Goal: Contribute content: Contribute content

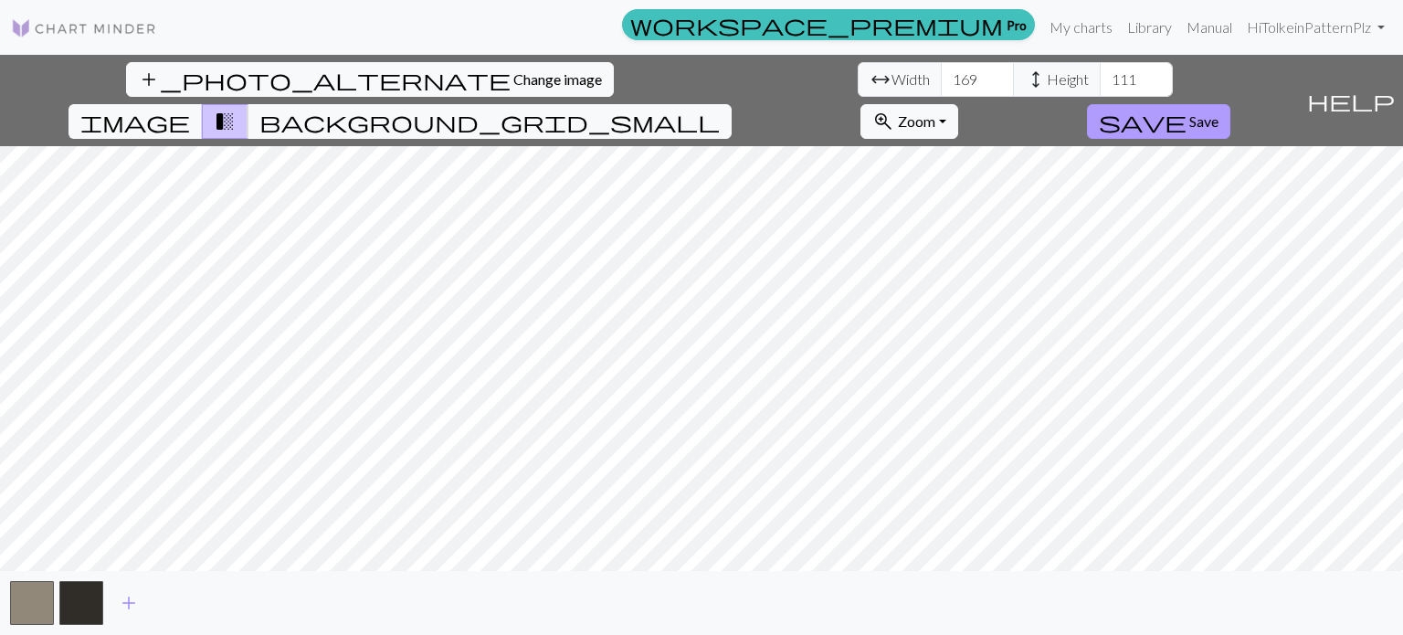
click at [1186, 109] on span "save" at bounding box center [1143, 122] width 88 height 26
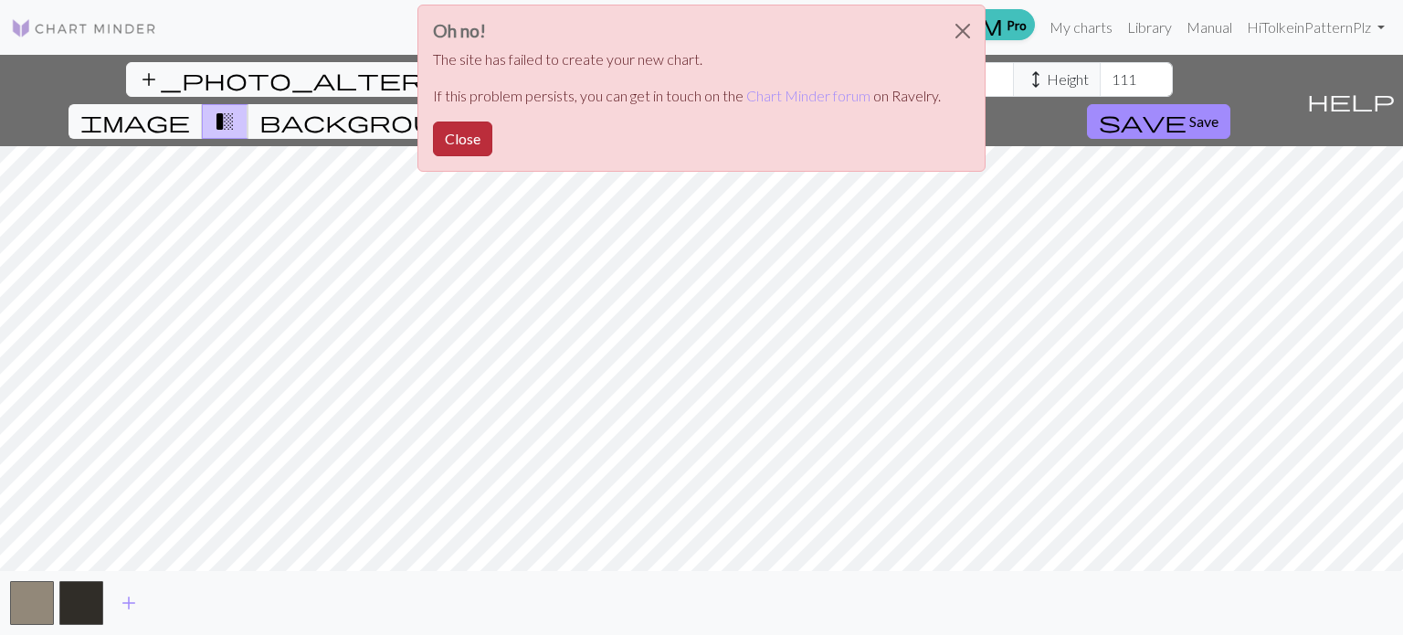
click at [454, 142] on button "Close" at bounding box center [462, 138] width 59 height 35
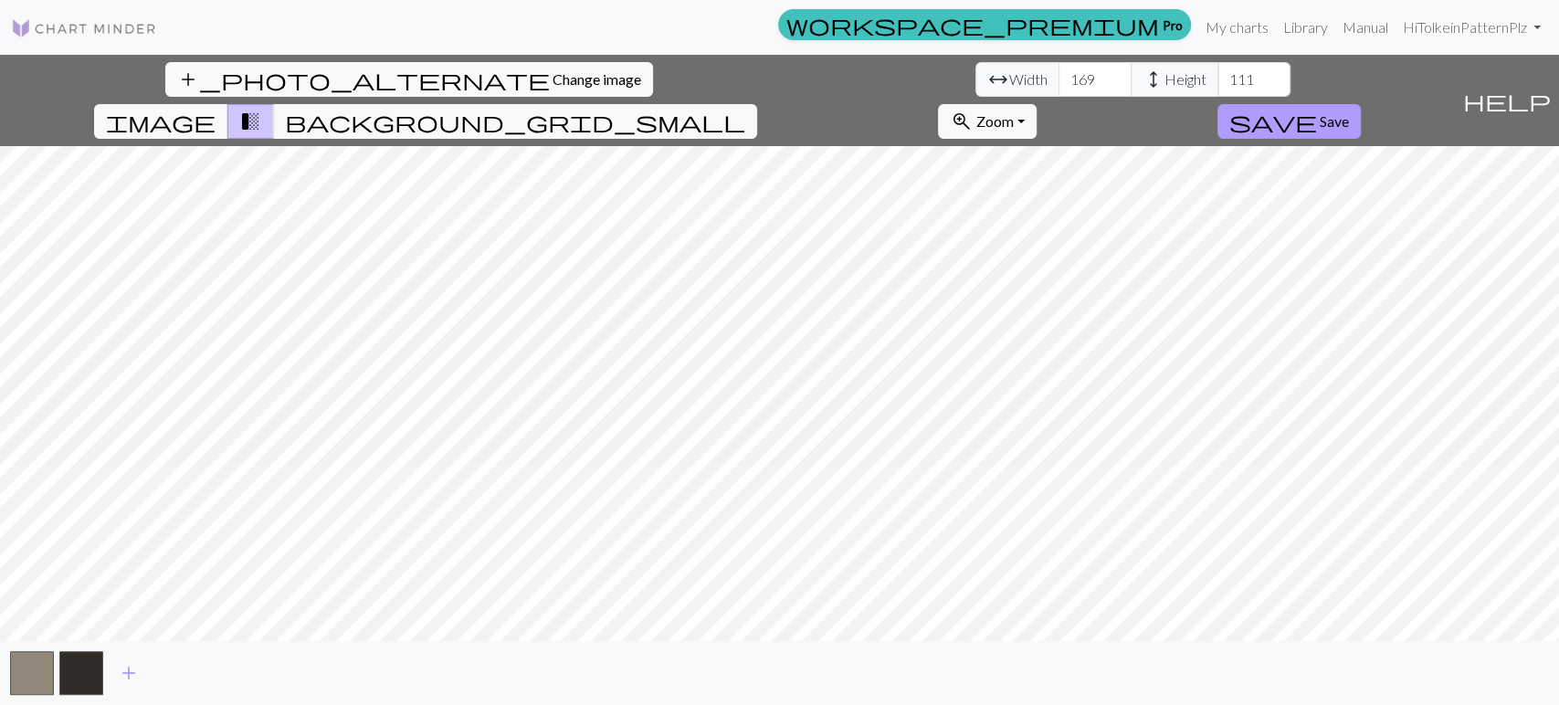
click at [1317, 109] on span "save" at bounding box center [1273, 122] width 88 height 26
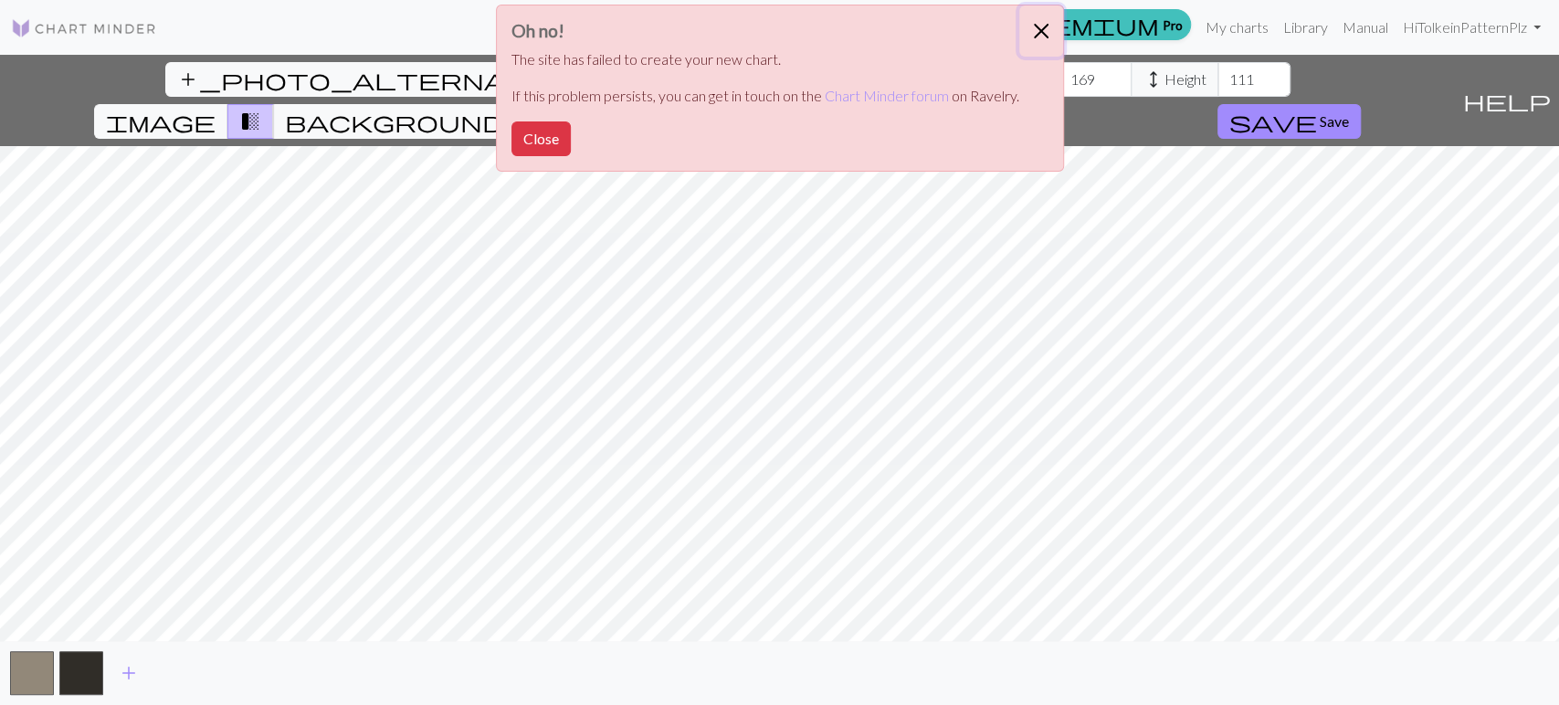
click at [1029, 40] on button "Close" at bounding box center [1041, 30] width 44 height 51
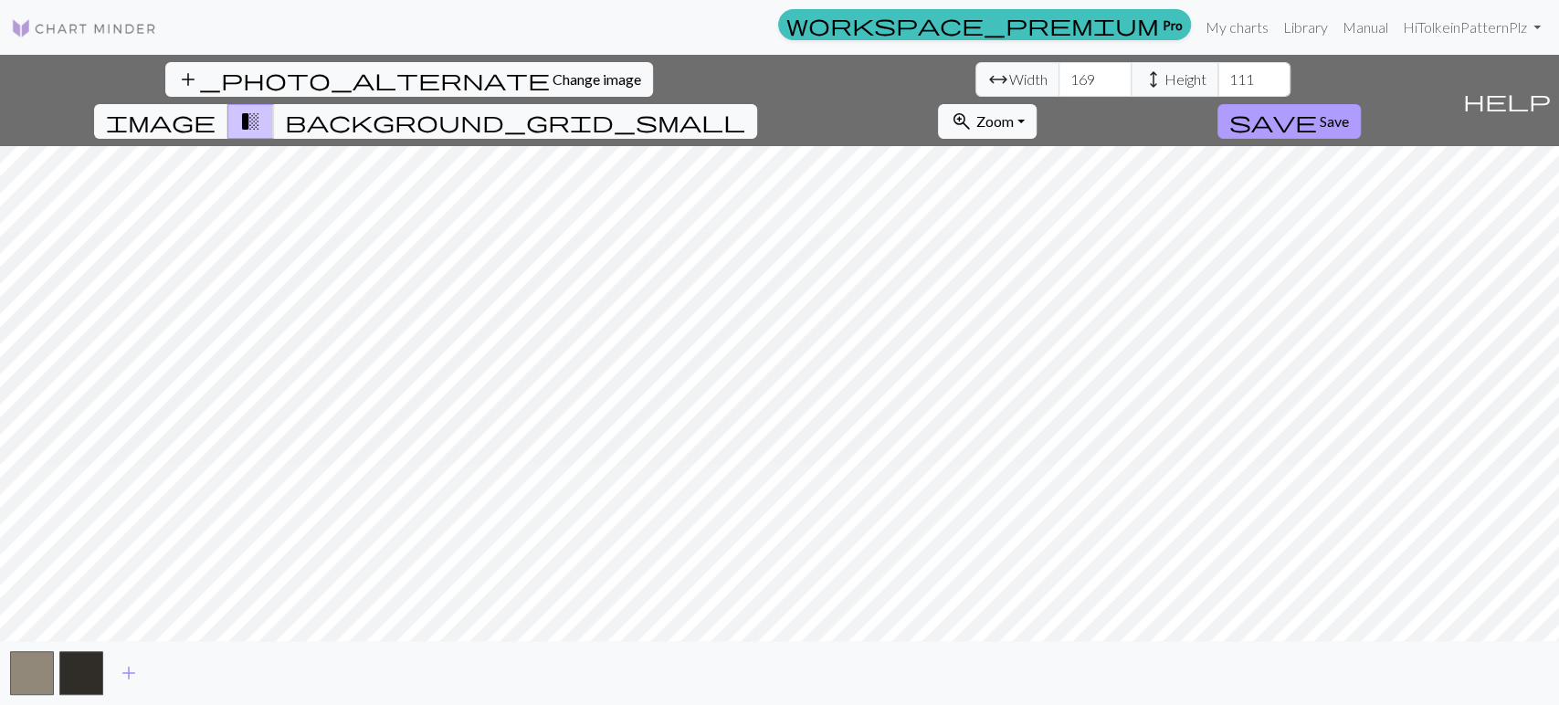
click at [1317, 109] on span "save" at bounding box center [1273, 122] width 88 height 26
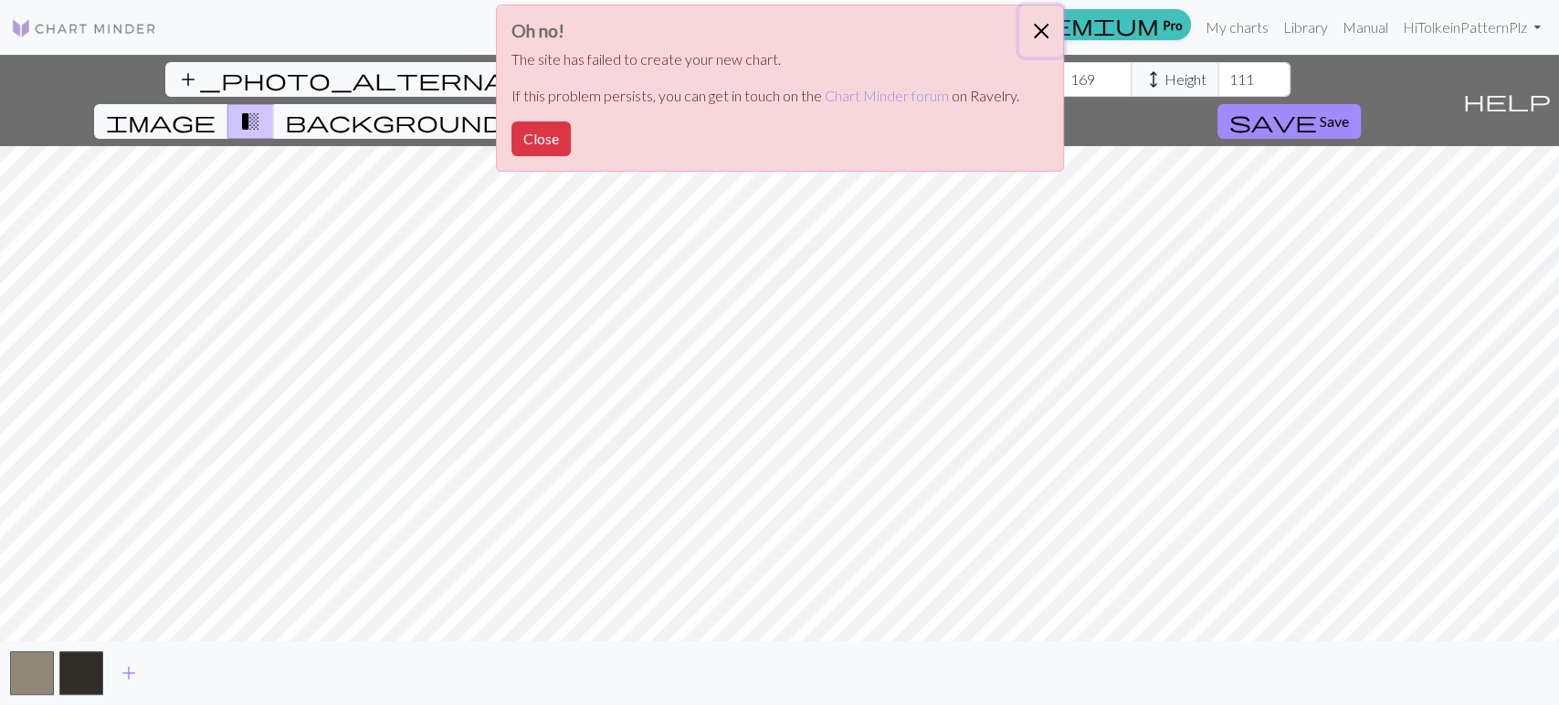
click at [1057, 21] on button "Close" at bounding box center [1041, 30] width 44 height 51
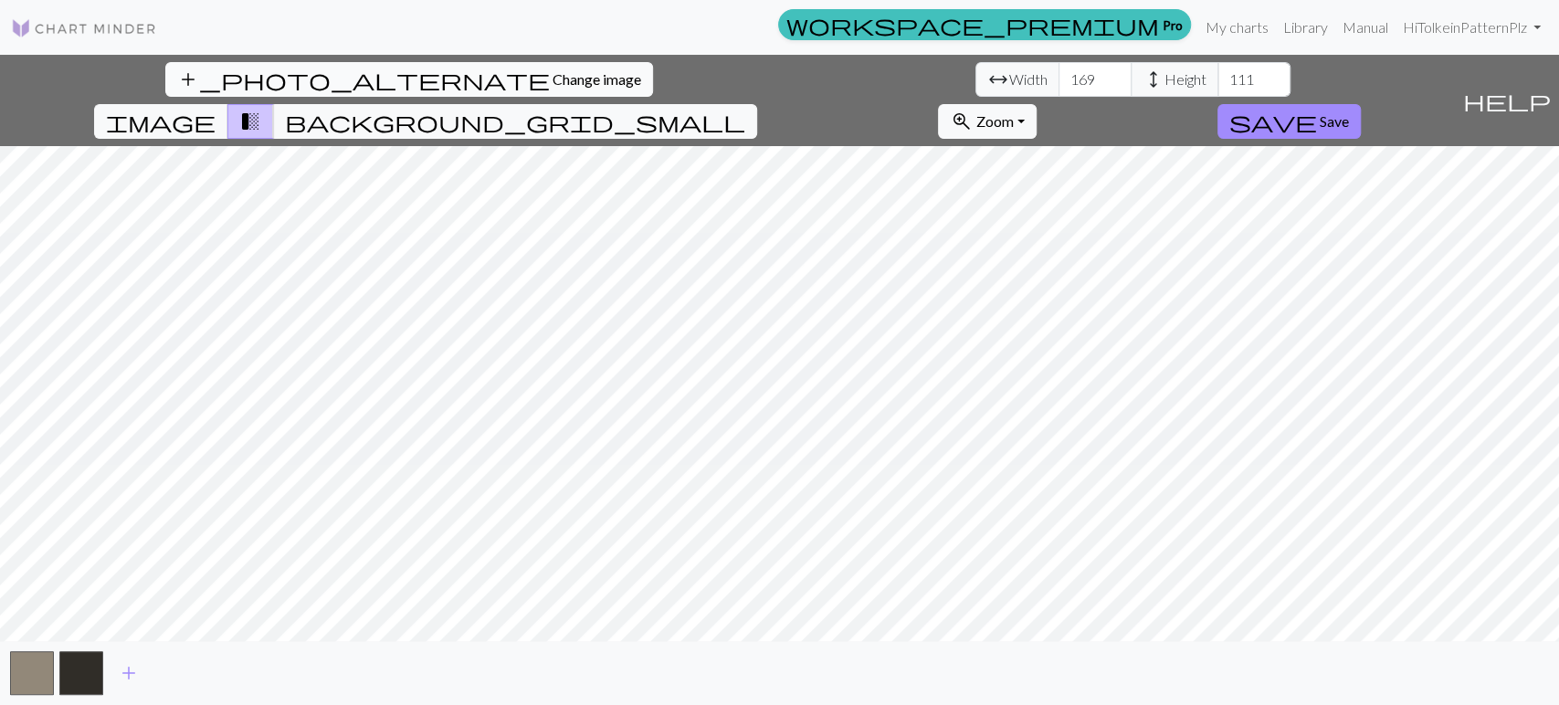
drag, startPoint x: 563, startPoint y: 79, endPoint x: 167, endPoint y: 86, distance: 395.5
click at [553, 86] on span "Change image" at bounding box center [597, 78] width 89 height 17
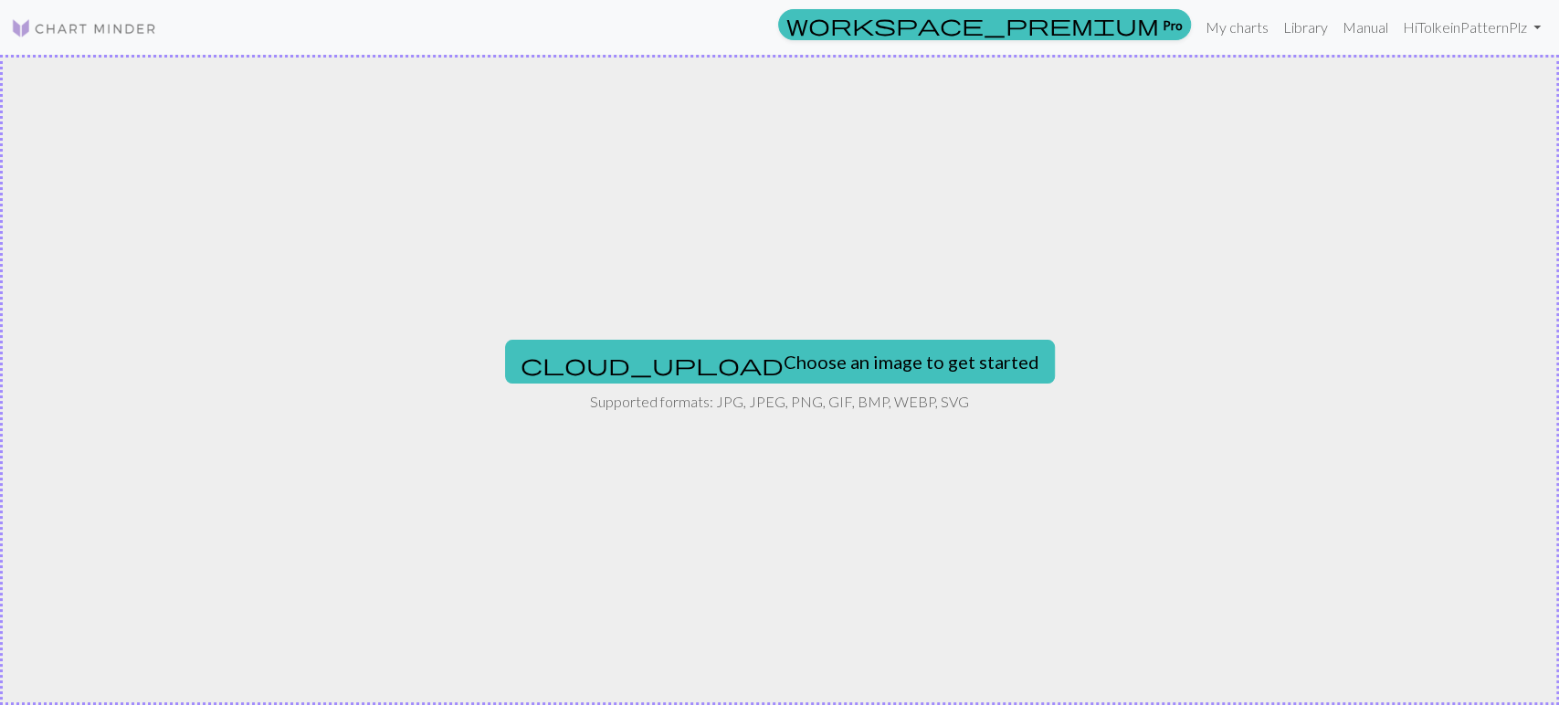
drag, startPoint x: 775, startPoint y: 212, endPoint x: 1223, endPoint y: 426, distance: 496.0
click at [1223, 426] on div "cloud_upload Choose an image to get started Supported formats: JPG, JPEG, PNG, …" at bounding box center [779, 380] width 1559 height 650
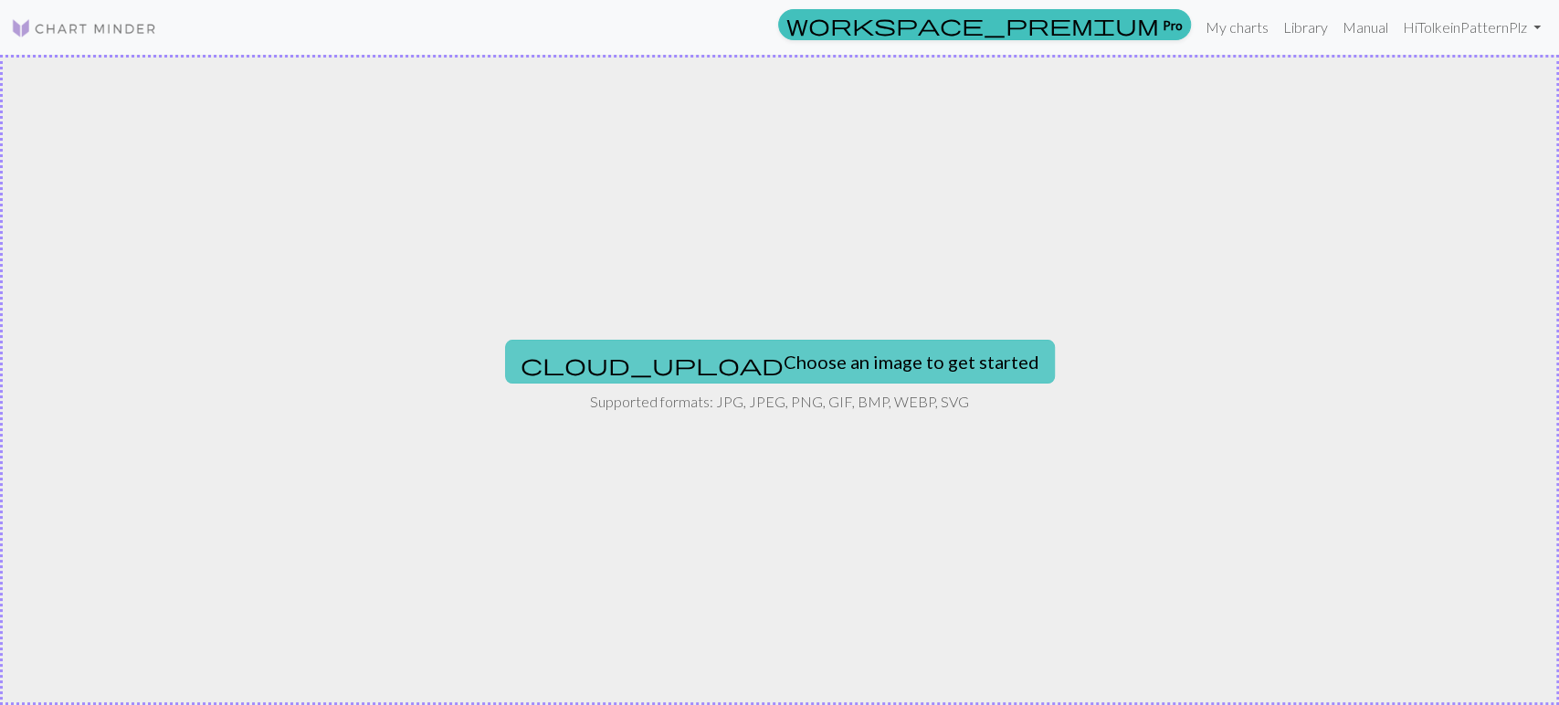
click at [839, 366] on button "cloud_upload Choose an image to get started" at bounding box center [780, 362] width 550 height 44
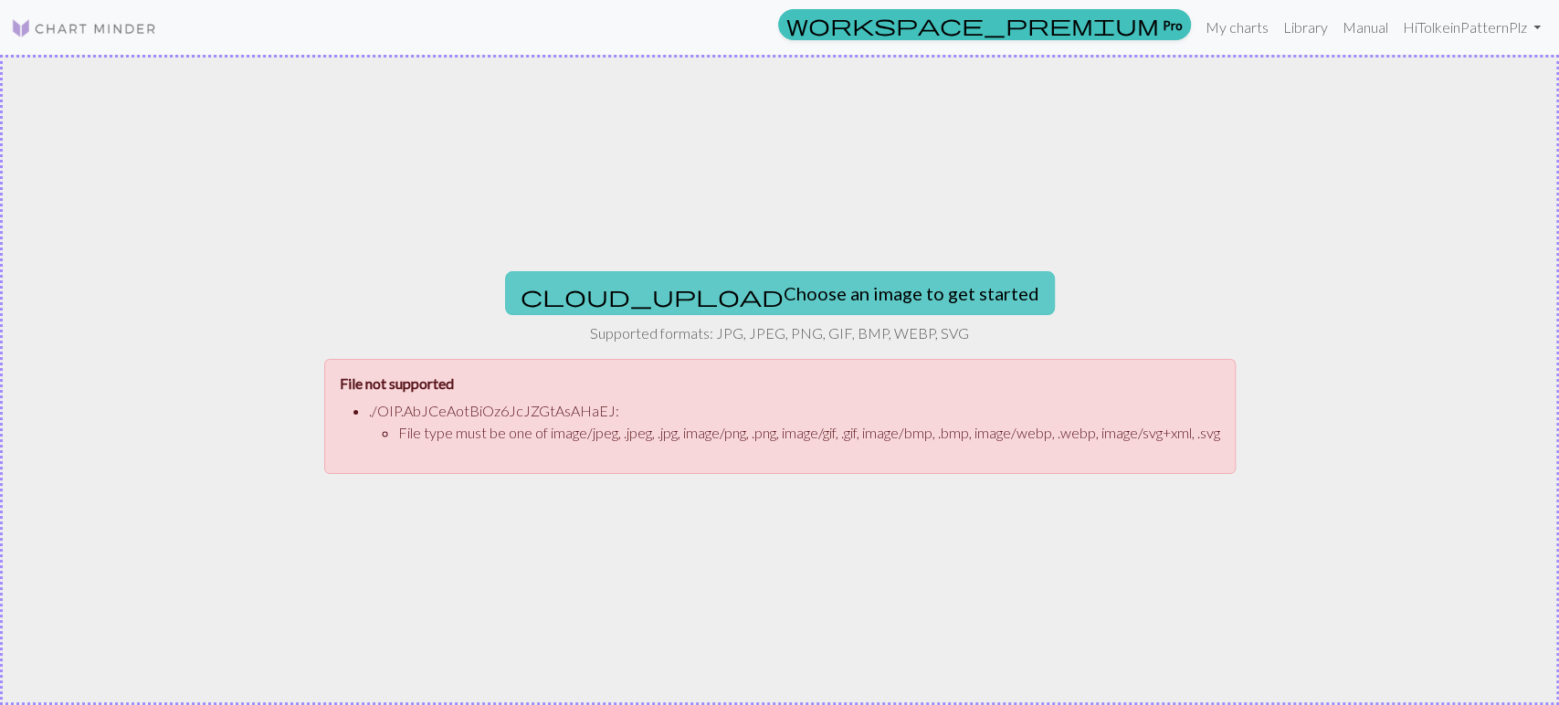
click at [797, 285] on button "cloud_upload Choose an image to get started" at bounding box center [780, 293] width 550 height 44
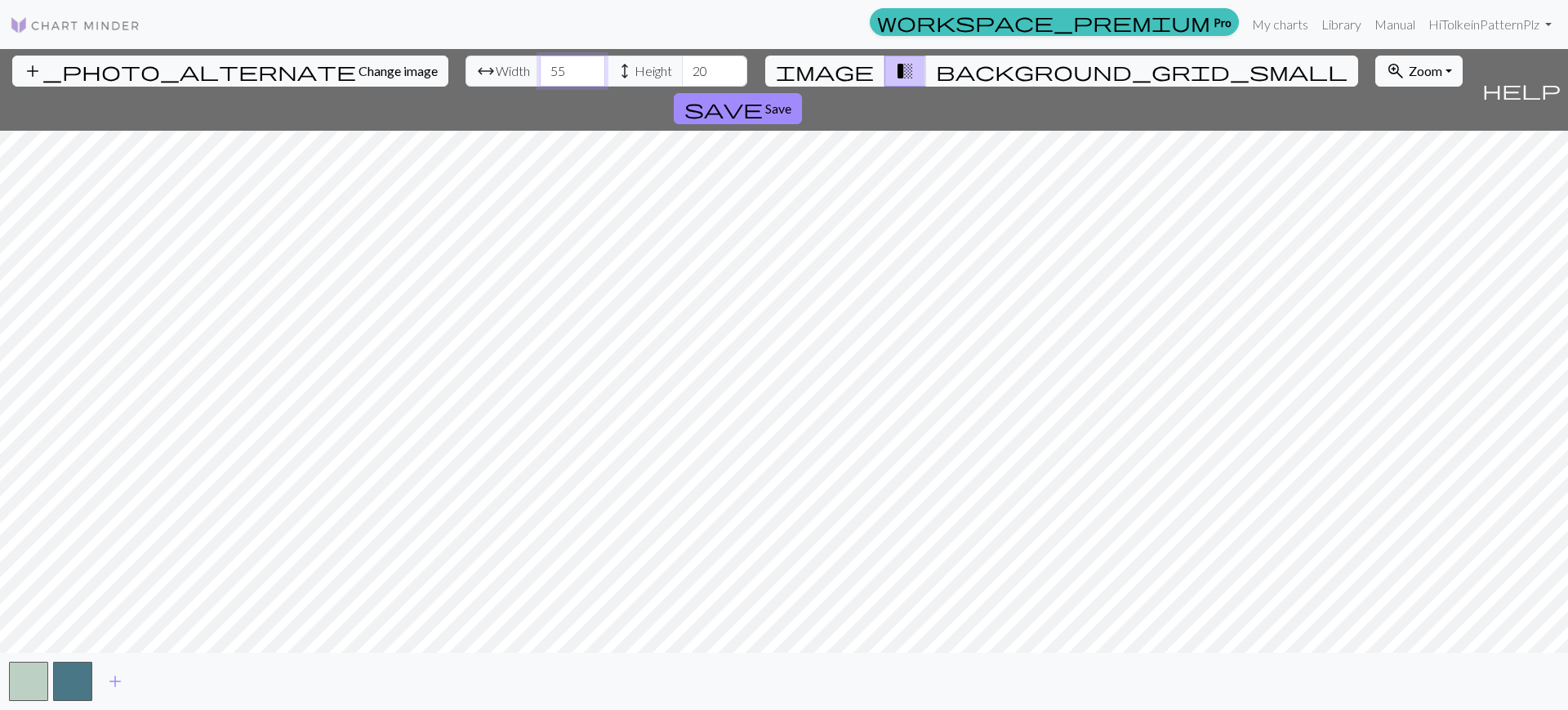
click at [540, 63] on input "55" at bounding box center [572, 71] width 65 height 31
click at [540, 79] on input "54" at bounding box center [572, 71] width 65 height 31
click at [540, 78] on input "53" at bounding box center [572, 71] width 65 height 31
click at [540, 78] on input "52" at bounding box center [572, 71] width 65 height 31
click at [540, 78] on input "51" at bounding box center [572, 71] width 65 height 31
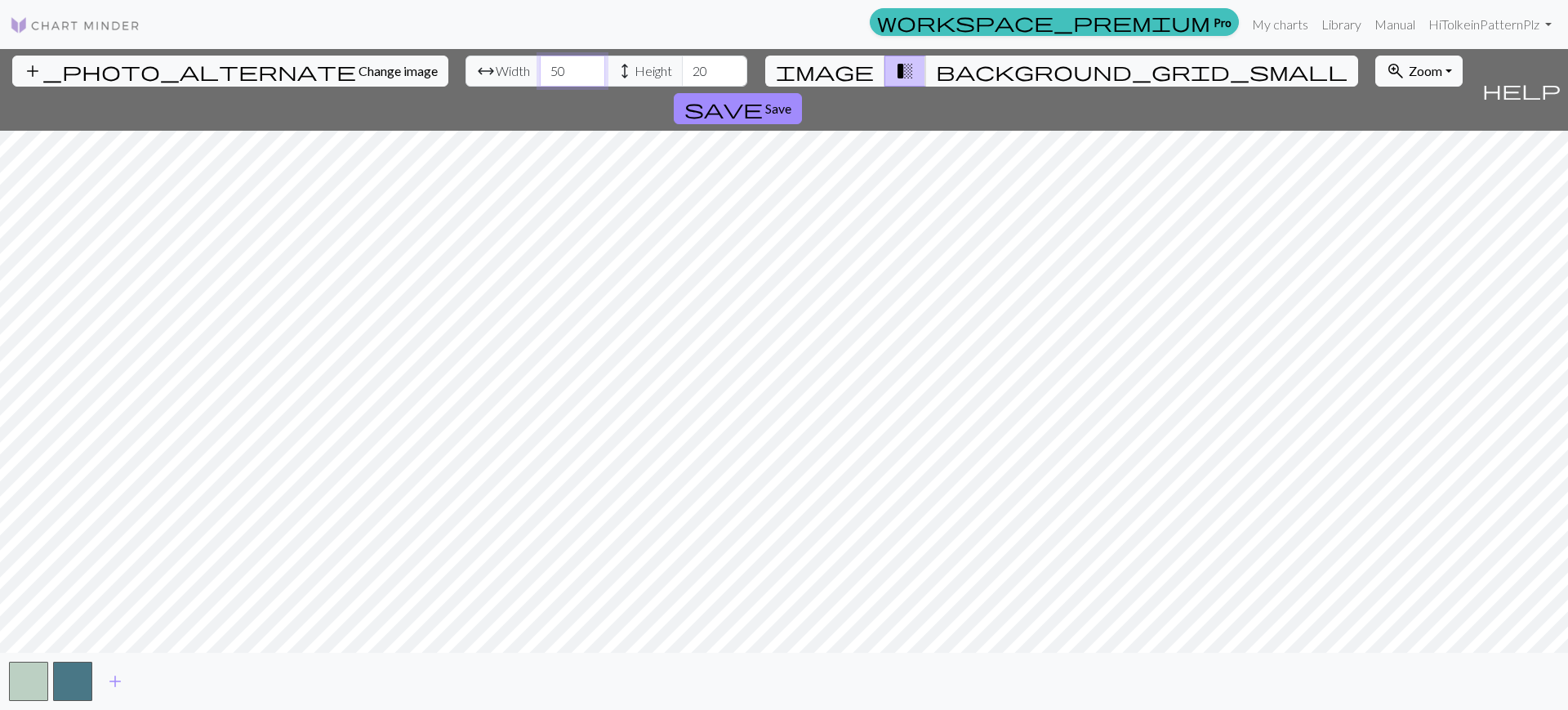
type input "50"
click at [540, 78] on input "50" at bounding box center [572, 71] width 65 height 31
click at [682, 66] on input "129" at bounding box center [714, 71] width 65 height 31
click at [682, 66] on input "161" at bounding box center [714, 71] width 65 height 31
type input "160"
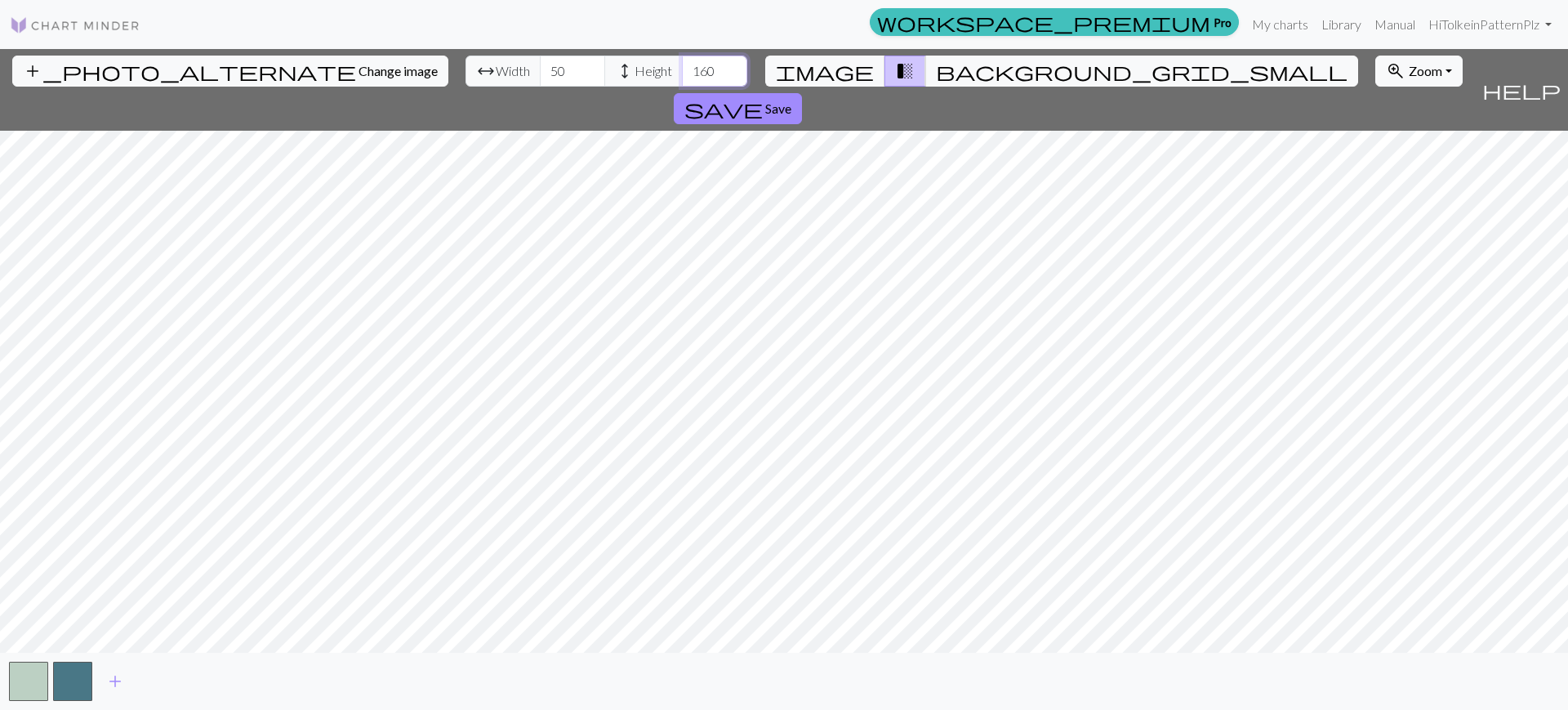
click at [682, 72] on input "160" at bounding box center [714, 71] width 65 height 31
type input "108"
click at [540, 61] on input "108" at bounding box center [572, 71] width 65 height 31
drag, startPoint x: 645, startPoint y: 63, endPoint x: 641, endPoint y: 73, distance: 10.8
type input "172"
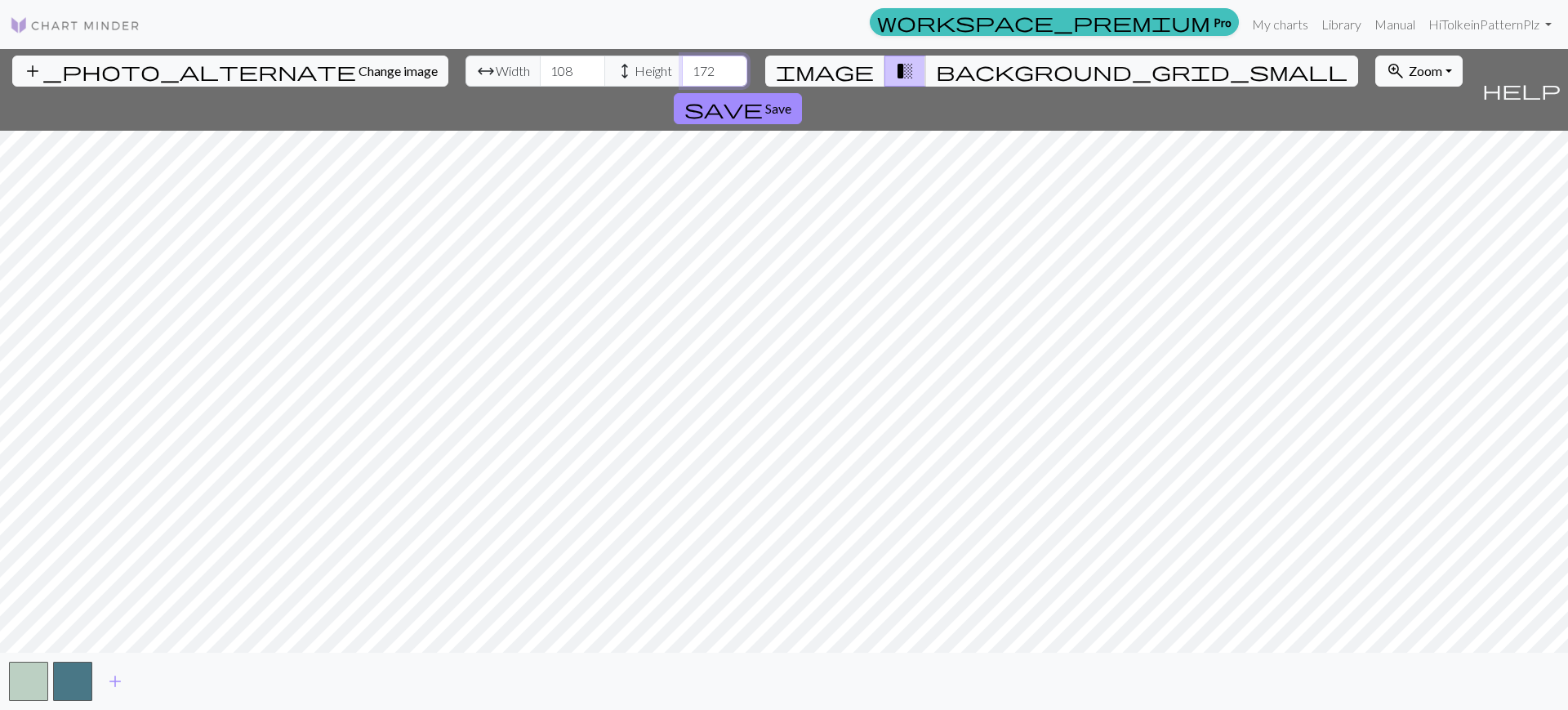
click at [682, 73] on input "172" at bounding box center [714, 71] width 65 height 31
click at [358, 71] on span "Change image" at bounding box center [398, 70] width 80 height 15
drag, startPoint x: 494, startPoint y: 76, endPoint x: 476, endPoint y: 77, distance: 18.0
click at [540, 77] on input "17" at bounding box center [572, 71] width 65 height 31
drag, startPoint x: 492, startPoint y: 69, endPoint x: 459, endPoint y: 72, distance: 33.1
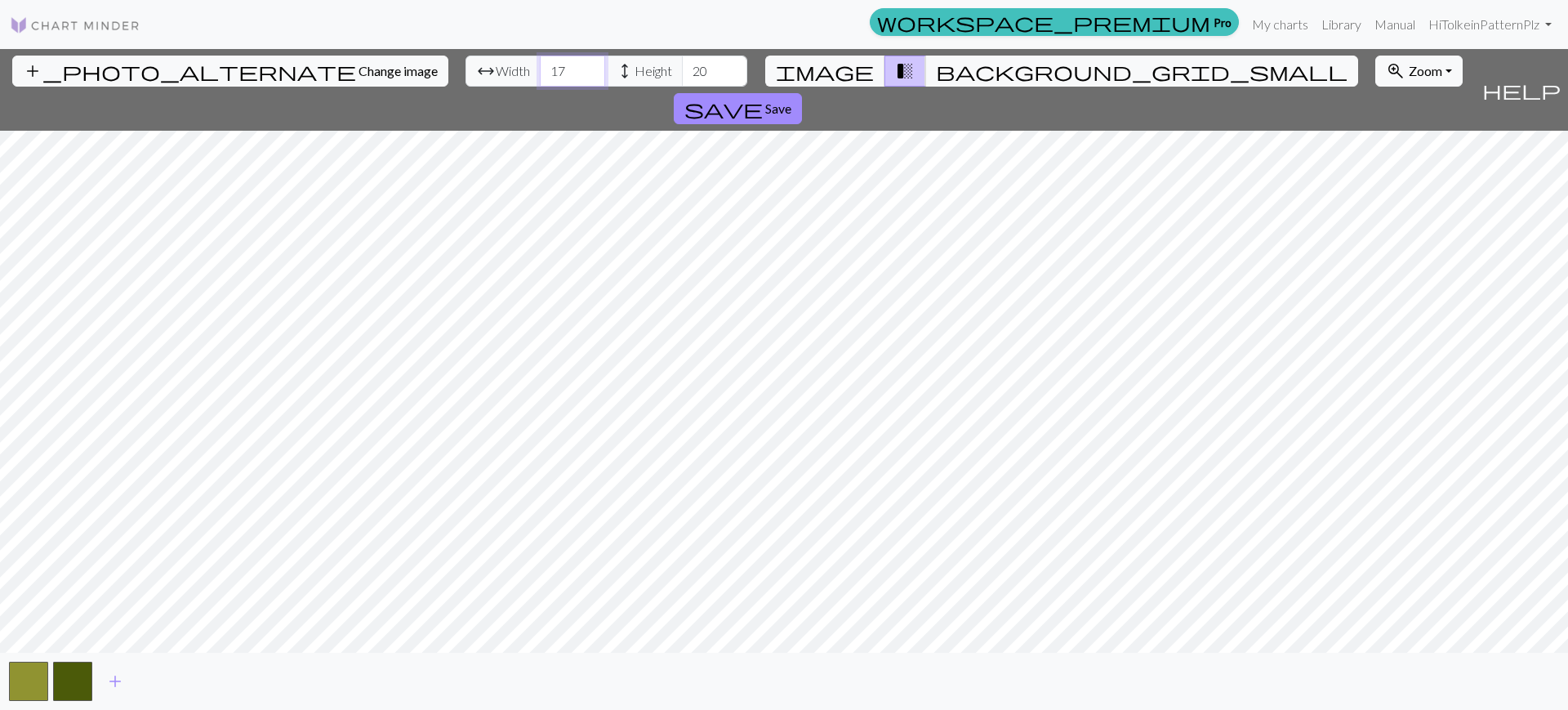
click at [540, 72] on input "17" at bounding box center [572, 71] width 65 height 31
type input "60"
drag, startPoint x: 618, startPoint y: 80, endPoint x: 628, endPoint y: 75, distance: 11.2
click at [682, 75] on input "20" at bounding box center [714, 71] width 65 height 31
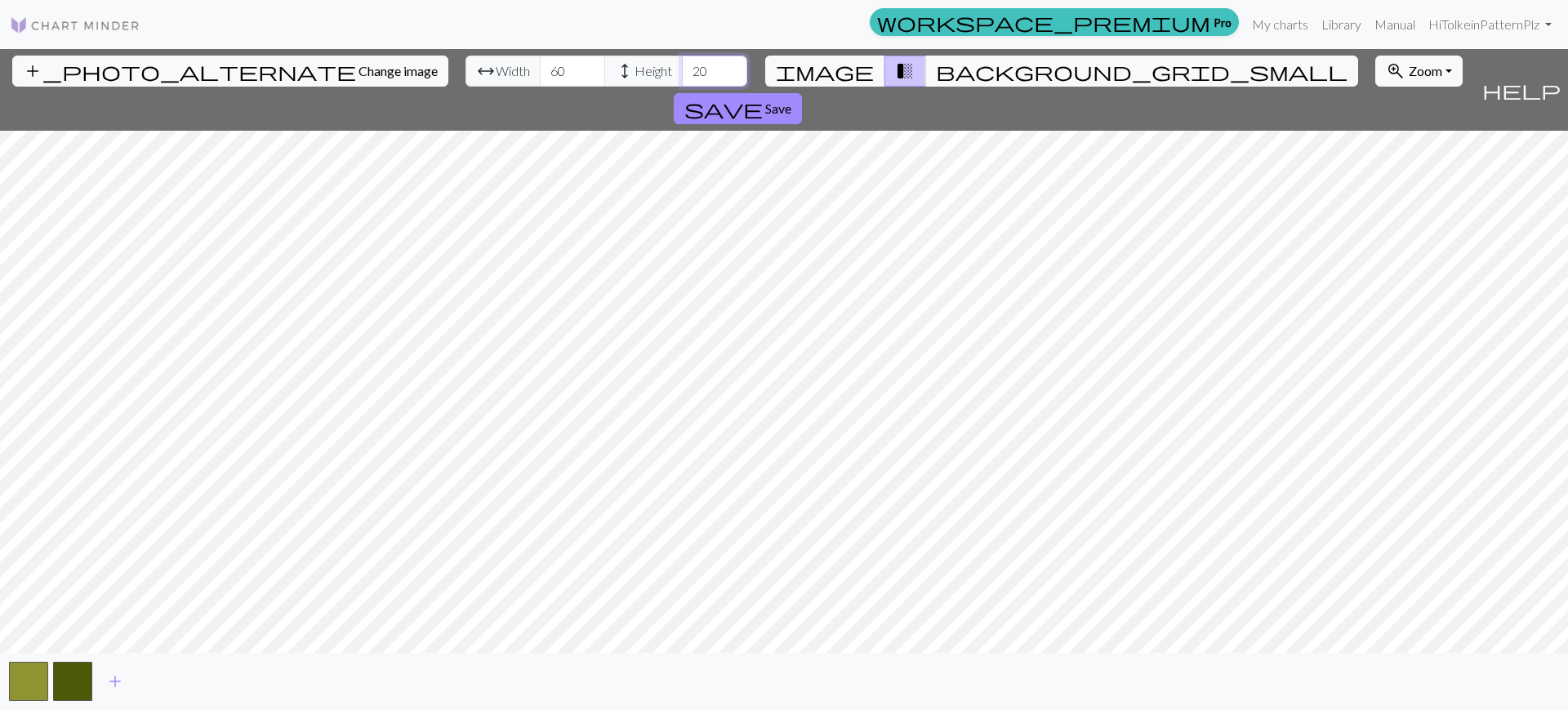
drag, startPoint x: 628, startPoint y: 74, endPoint x: 567, endPoint y: 59, distance: 62.8
click at [567, 59] on div "arrow_range Width 60 height Height 20" at bounding box center [606, 71] width 282 height 31
type input "60"
drag, startPoint x: 468, startPoint y: 67, endPoint x: 367, endPoint y: 67, distance: 101.0
click at [367, 67] on div "add_photo_alternate Change image arrow_range Width 60 height Height 60 image tr…" at bounding box center [738, 89] width 1475 height 81
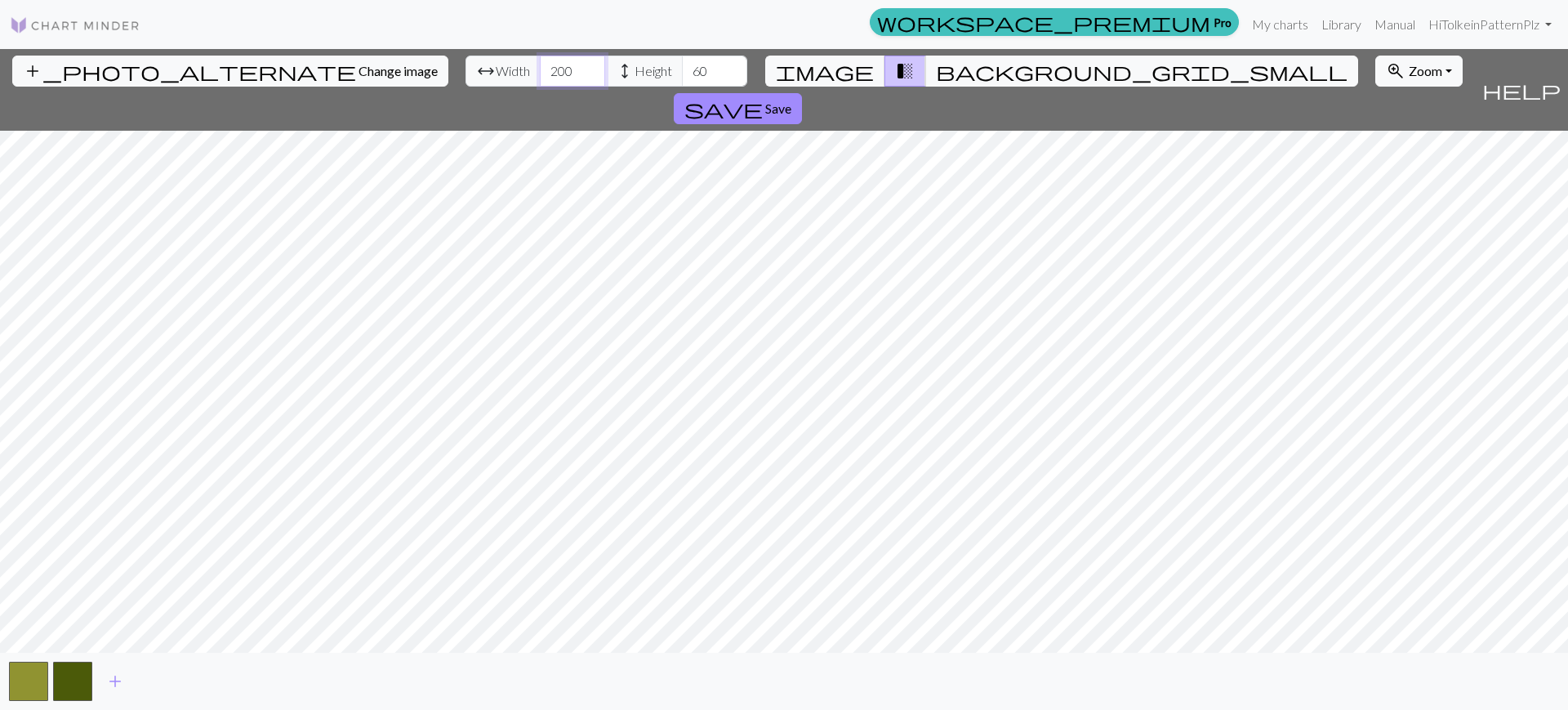
type input "200"
click at [576, 79] on div "arrow_range Width 200 height Height 60" at bounding box center [606, 71] width 282 height 31
type input "201"
click at [682, 62] on input "201" at bounding box center [714, 71] width 65 height 31
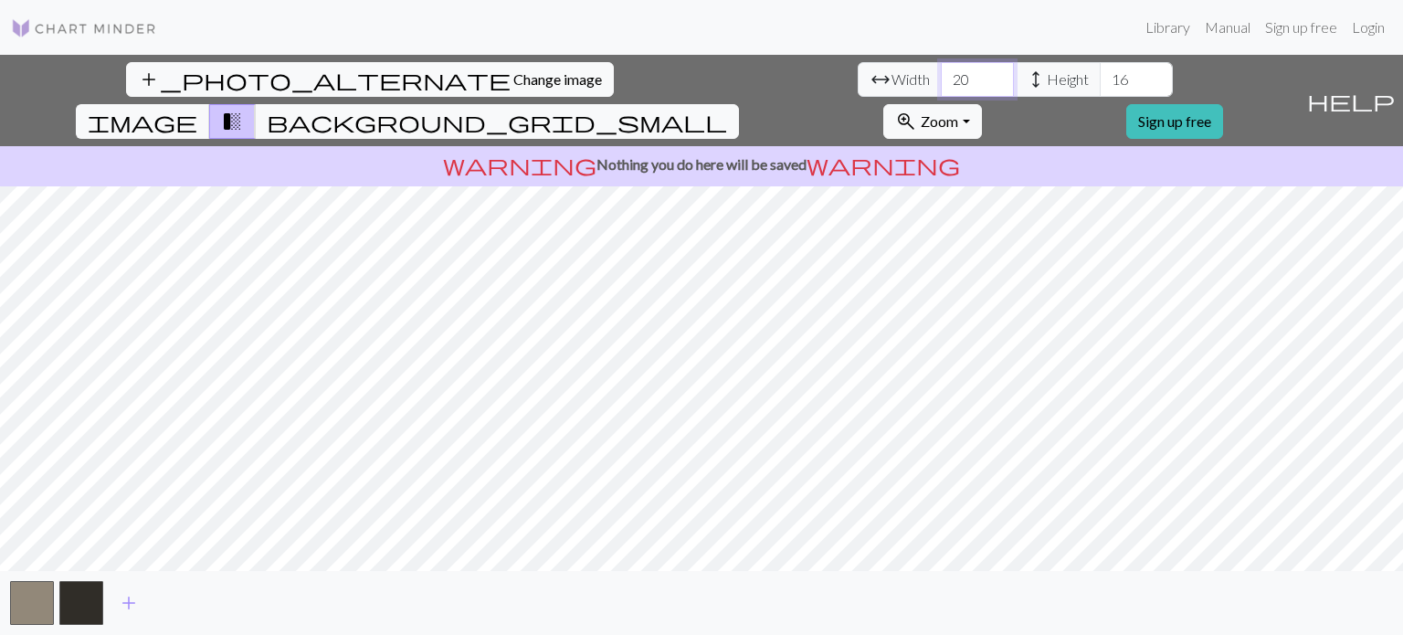
drag, startPoint x: 427, startPoint y: 91, endPoint x: 395, endPoint y: 87, distance: 32.3
click at [858, 87] on div "arrow_range Width 20 height Height 16" at bounding box center [1015, 79] width 315 height 35
type input "169"
drag, startPoint x: 592, startPoint y: 86, endPoint x: 511, endPoint y: 71, distance: 81.7
click at [858, 71] on div "arrow_range Width 169 height Height 16" at bounding box center [1015, 79] width 315 height 35
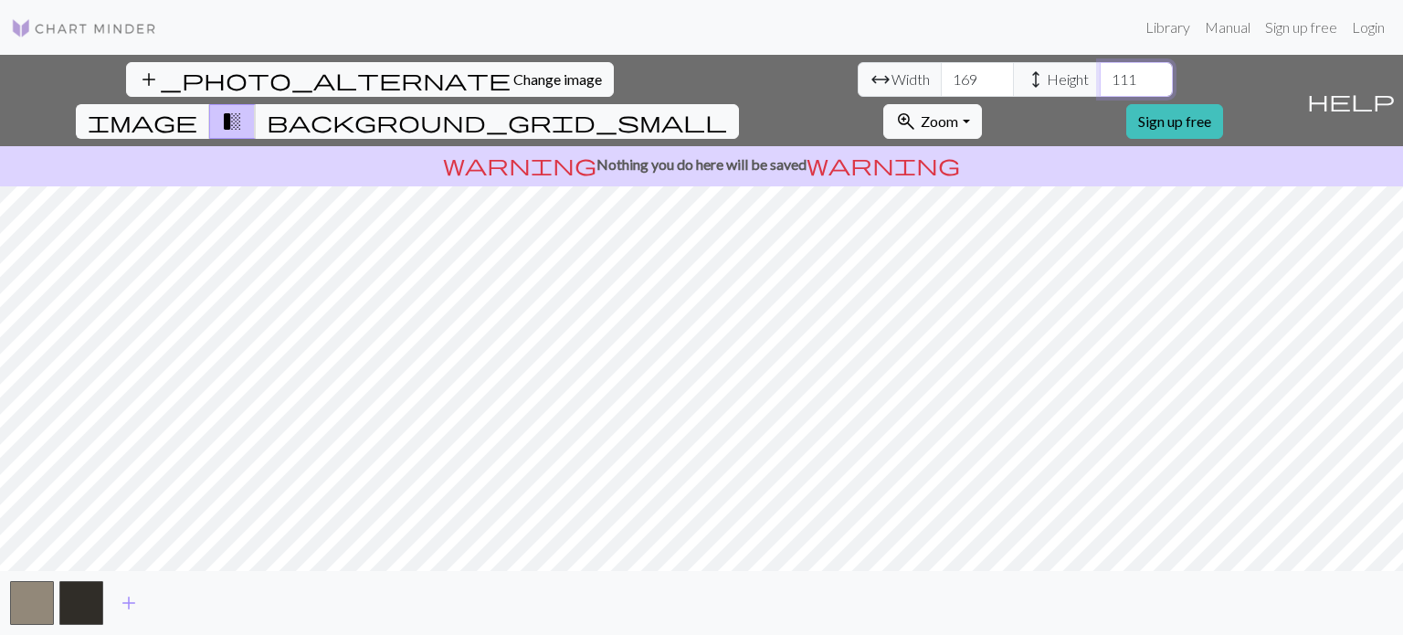
type input "111"
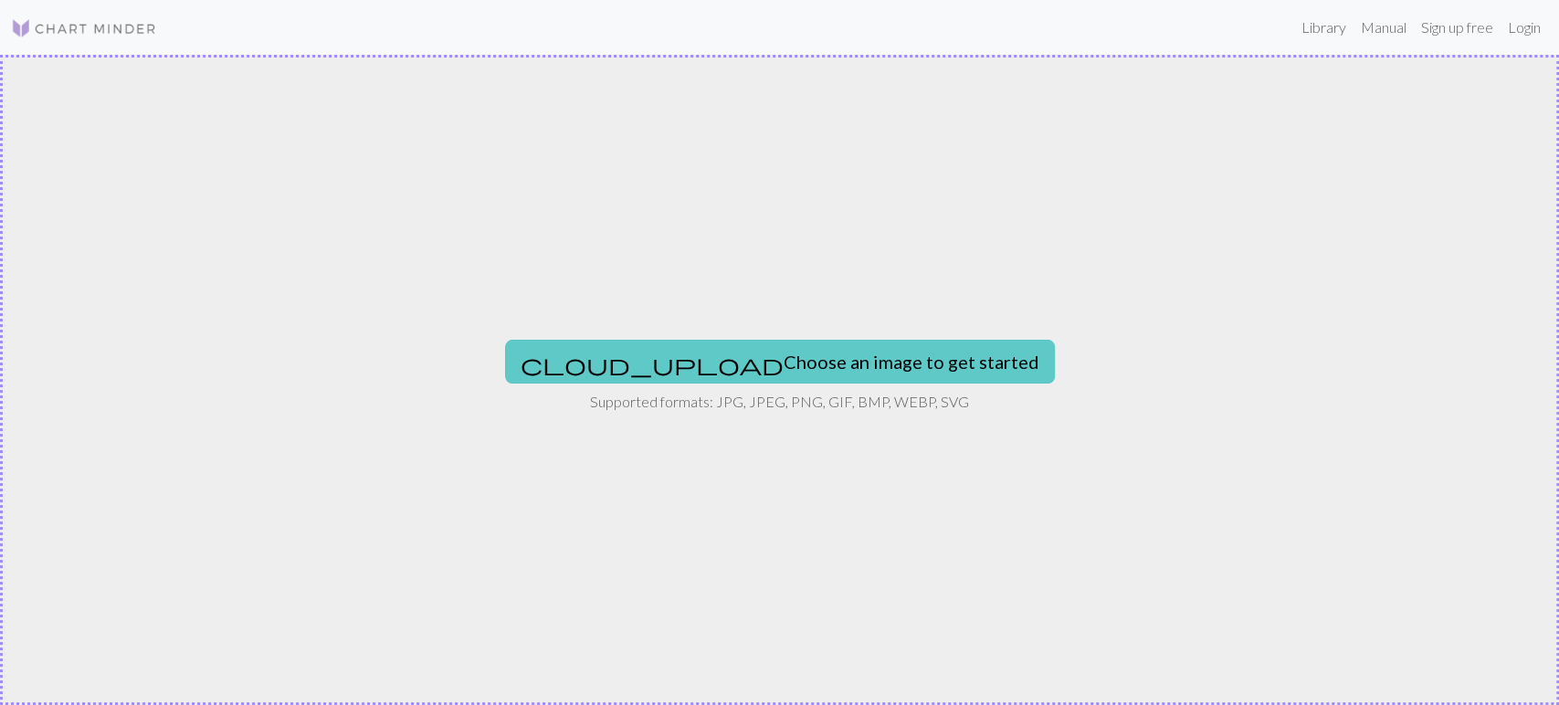
click at [733, 360] on button "cloud_upload Choose an image to get started" at bounding box center [780, 362] width 550 height 44
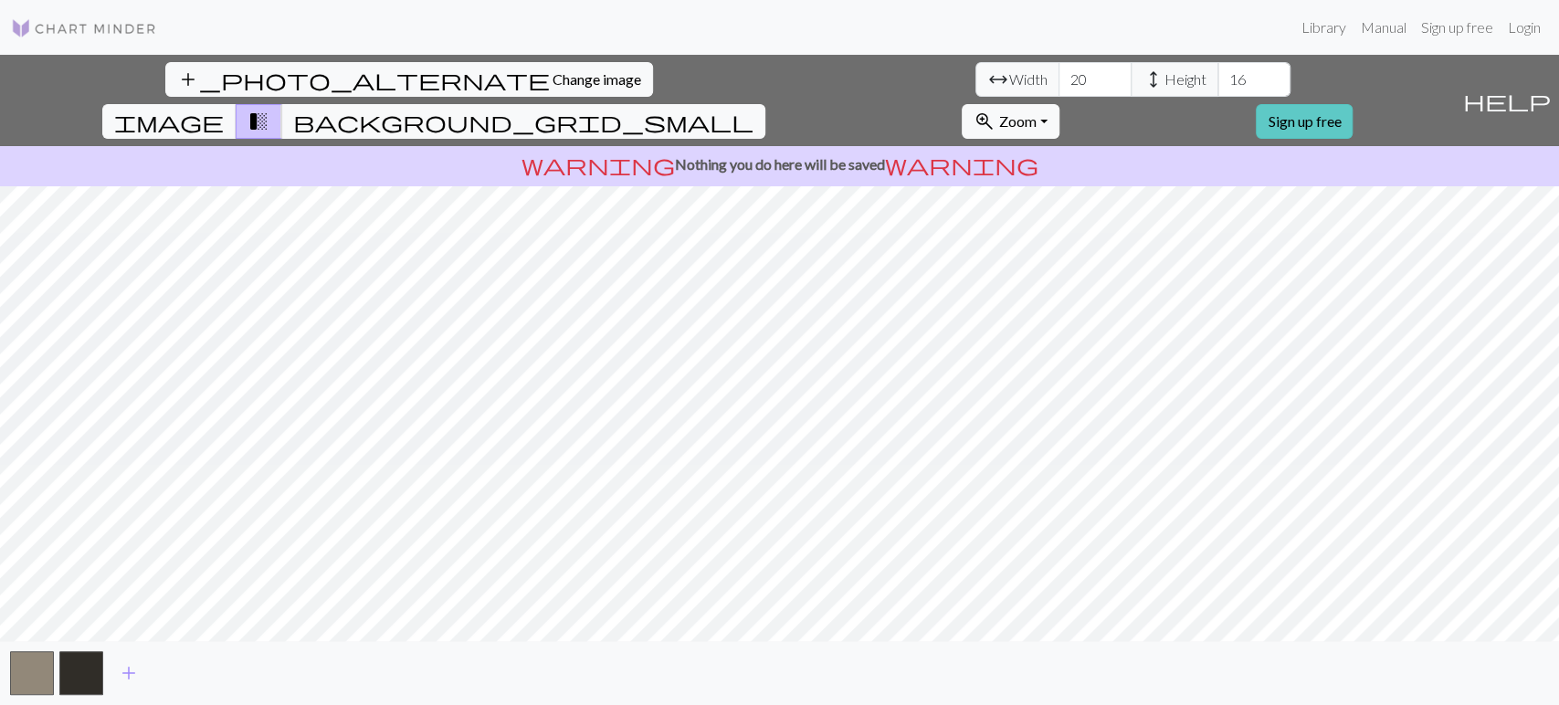
click at [1353, 104] on link "Sign up free" at bounding box center [1304, 121] width 97 height 35
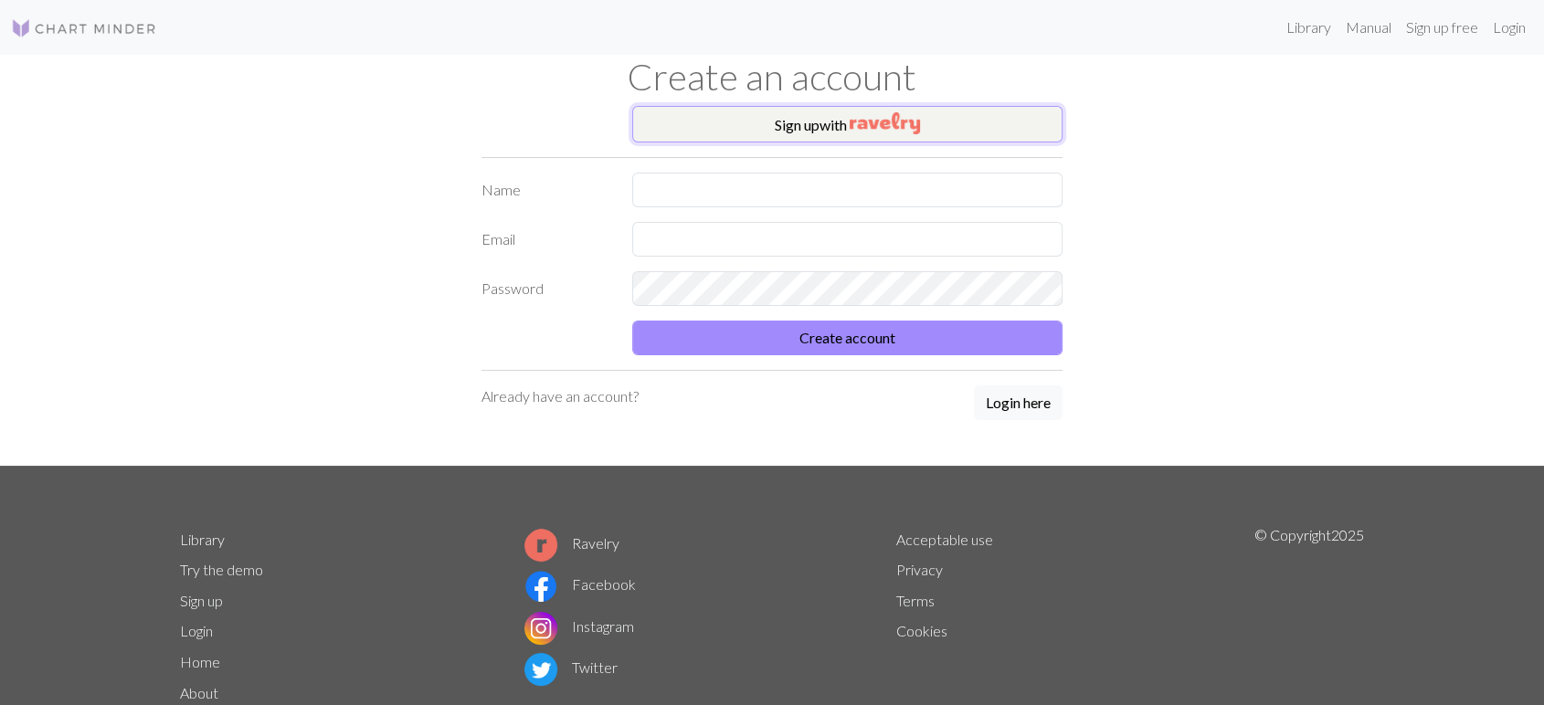
click at [828, 126] on button "Sign up with" at bounding box center [847, 124] width 430 height 37
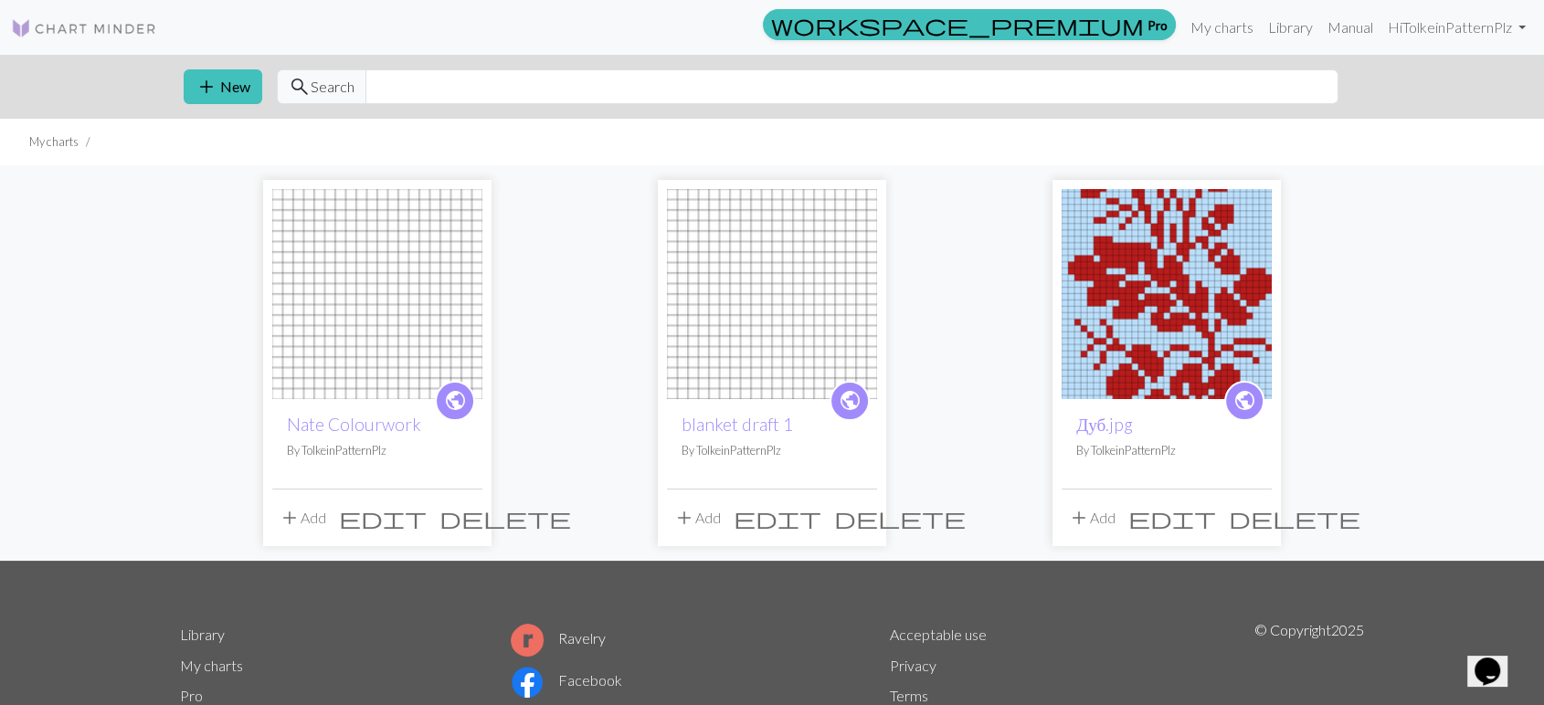
click at [307, 523] on button "add Add" at bounding box center [302, 518] width 60 height 35
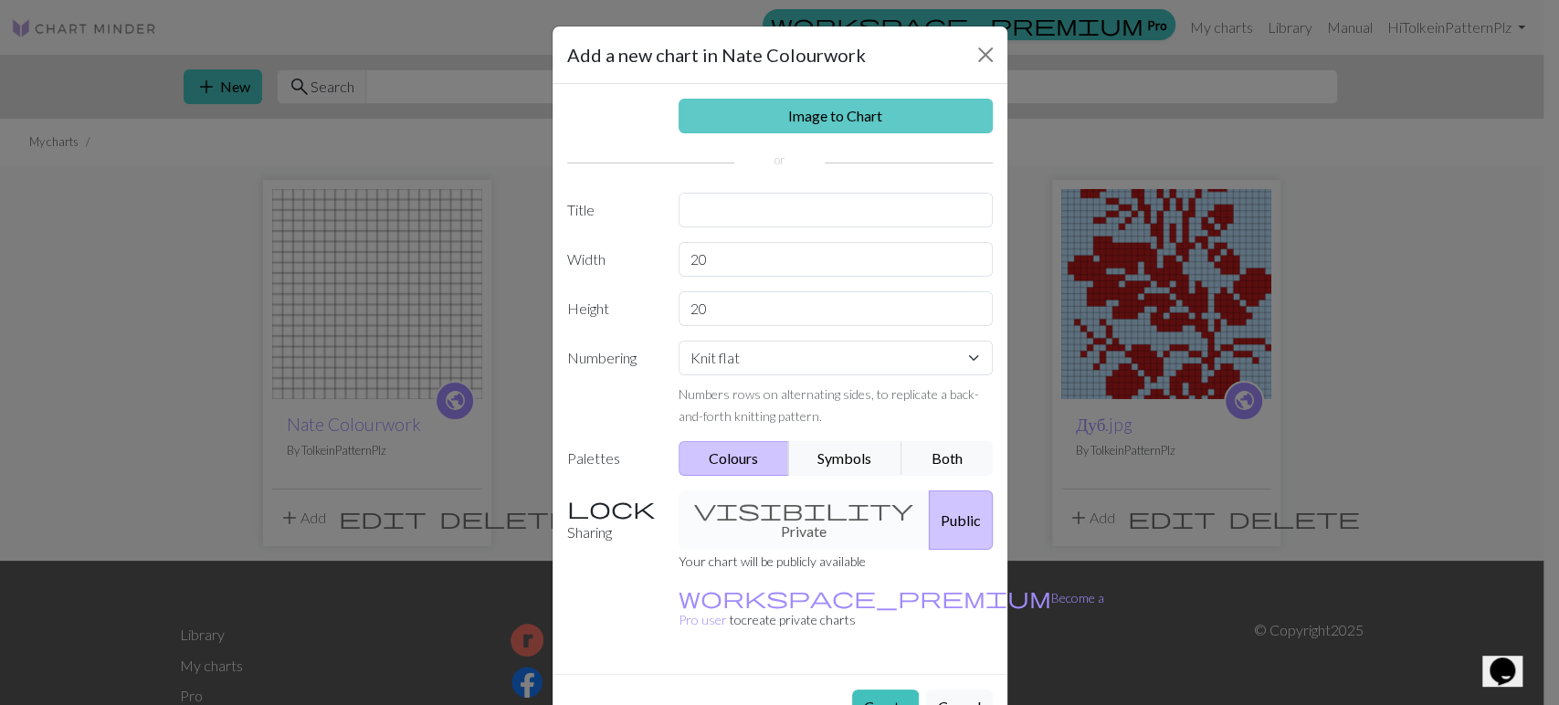
click at [789, 110] on link "Image to Chart" at bounding box center [836, 116] width 314 height 35
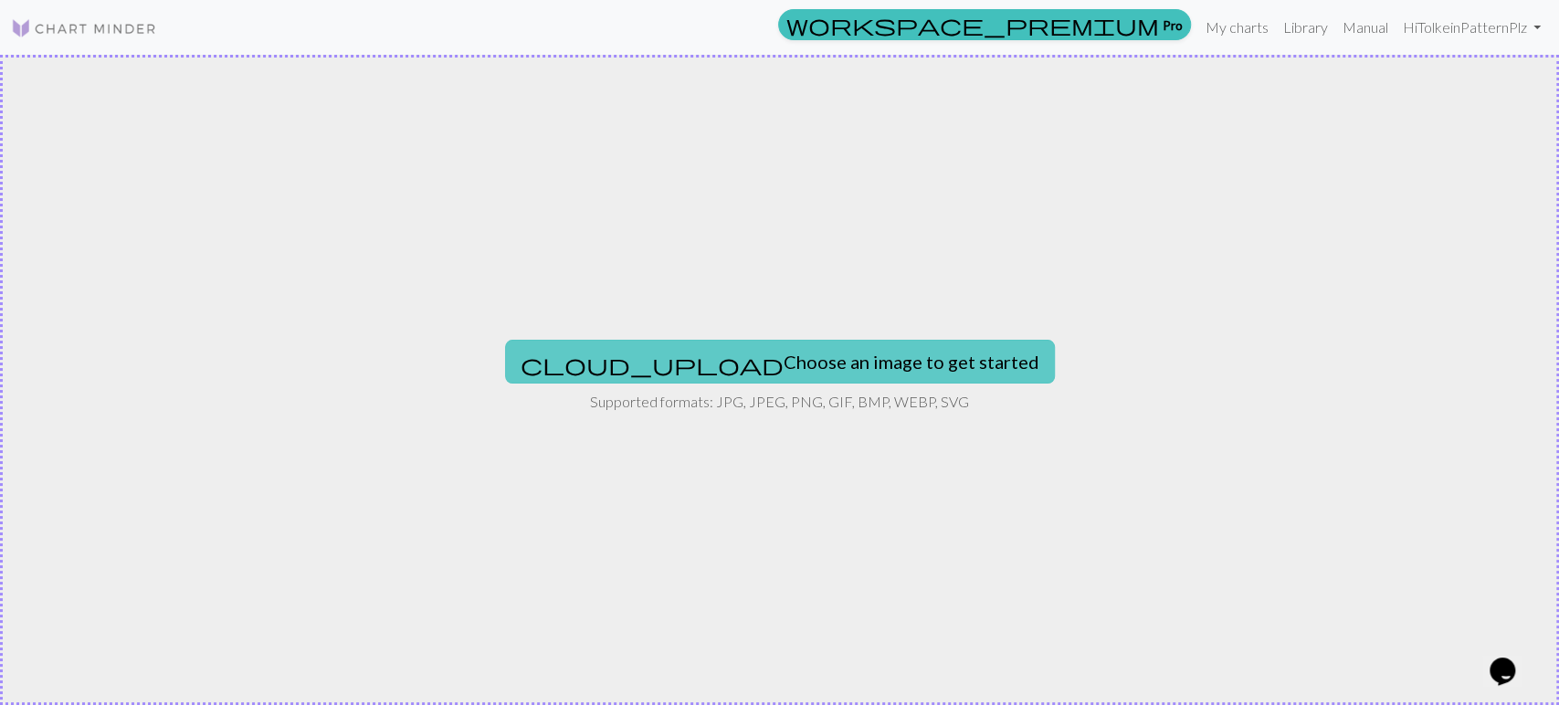
click at [761, 354] on button "cloud_upload Choose an image to get started" at bounding box center [780, 362] width 550 height 44
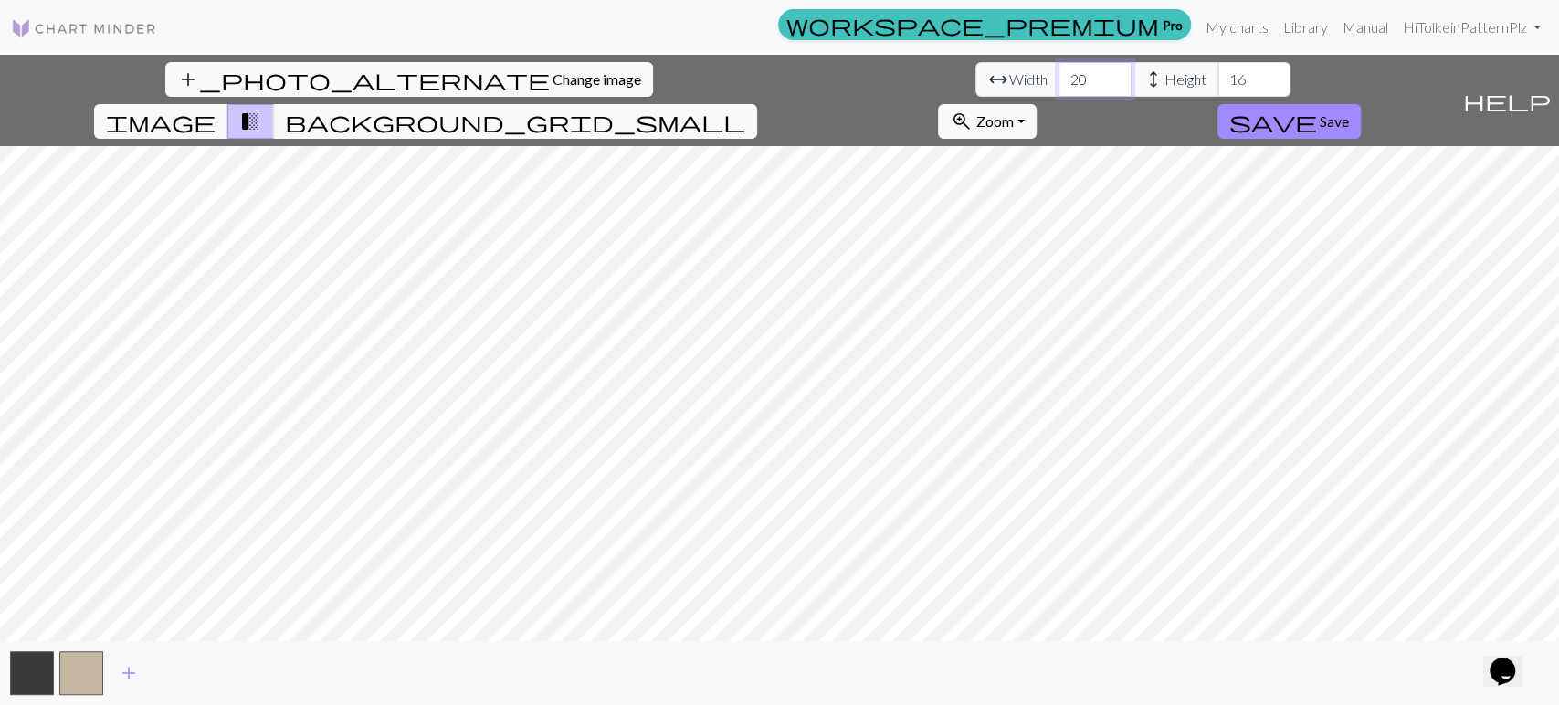
drag, startPoint x: 479, startPoint y: 80, endPoint x: 350, endPoint y: 58, distance: 130.6
click at [350, 58] on div "add_photo_alternate Change image arrow_range Width 20 height Height 16 image tr…" at bounding box center [727, 100] width 1455 height 91
type input "169"
drag, startPoint x: 640, startPoint y: 79, endPoint x: 528, endPoint y: 85, distance: 112.5
click at [975, 85] on div "arrow_range Width 169 height Height 16" at bounding box center [1132, 79] width 315 height 35
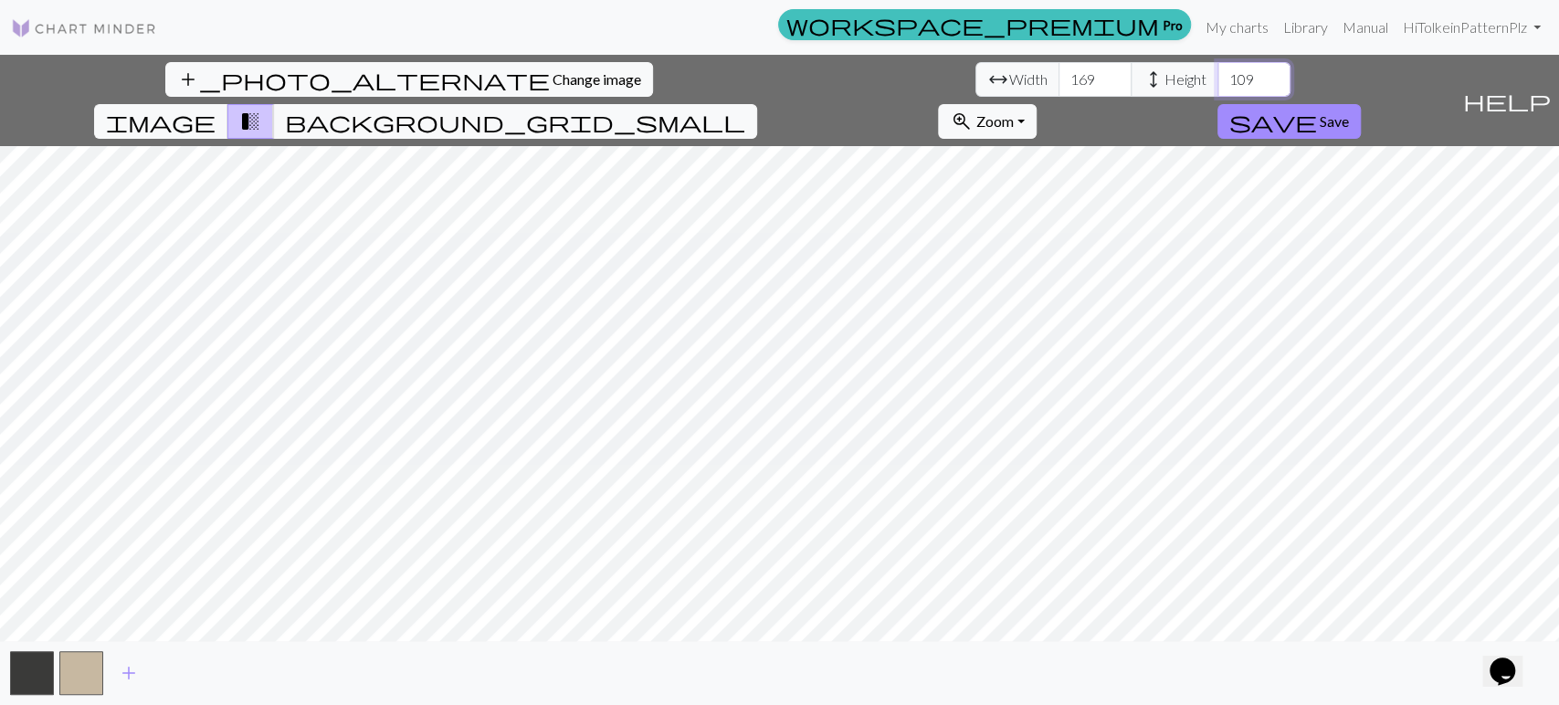
click at [1218, 89] on input "109" at bounding box center [1254, 79] width 73 height 35
click at [1218, 89] on input "108" at bounding box center [1254, 79] width 73 height 35
click at [1218, 89] on input "107" at bounding box center [1254, 79] width 73 height 35
click at [1218, 89] on input "106" at bounding box center [1254, 79] width 73 height 35
click at [1218, 89] on input "105" at bounding box center [1254, 79] width 73 height 35
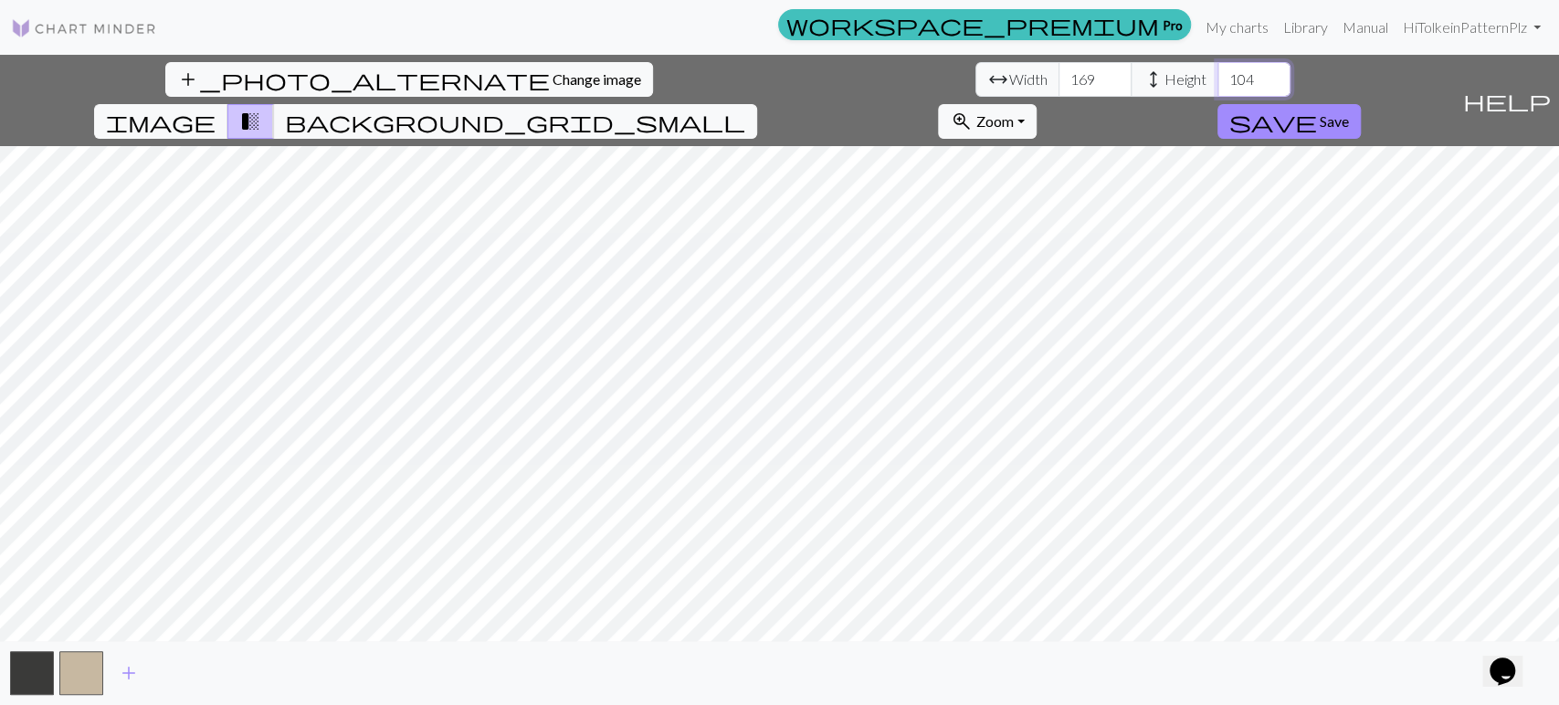
click at [1218, 89] on input "104" at bounding box center [1254, 79] width 73 height 35
click at [1218, 89] on input "103" at bounding box center [1254, 79] width 73 height 35
click at [1218, 89] on input "102" at bounding box center [1254, 79] width 73 height 35
click at [1218, 89] on input "101" at bounding box center [1254, 79] width 73 height 35
type input "100"
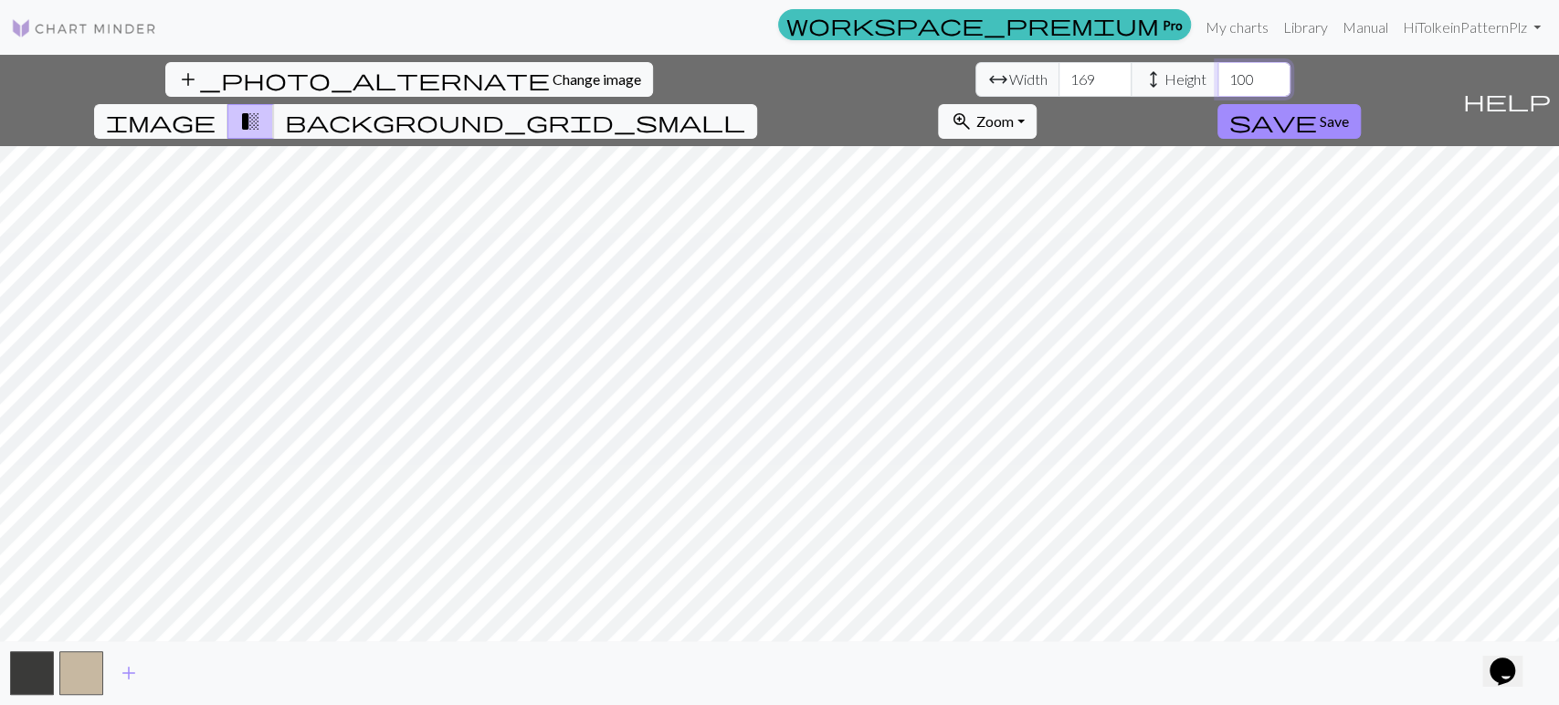
click at [1218, 89] on input "100" at bounding box center [1254, 79] width 73 height 35
click at [1059, 84] on input "168" at bounding box center [1095, 79] width 73 height 35
click at [1059, 84] on input "167" at bounding box center [1095, 79] width 73 height 35
type input "166"
click at [1059, 84] on input "166" at bounding box center [1095, 79] width 73 height 35
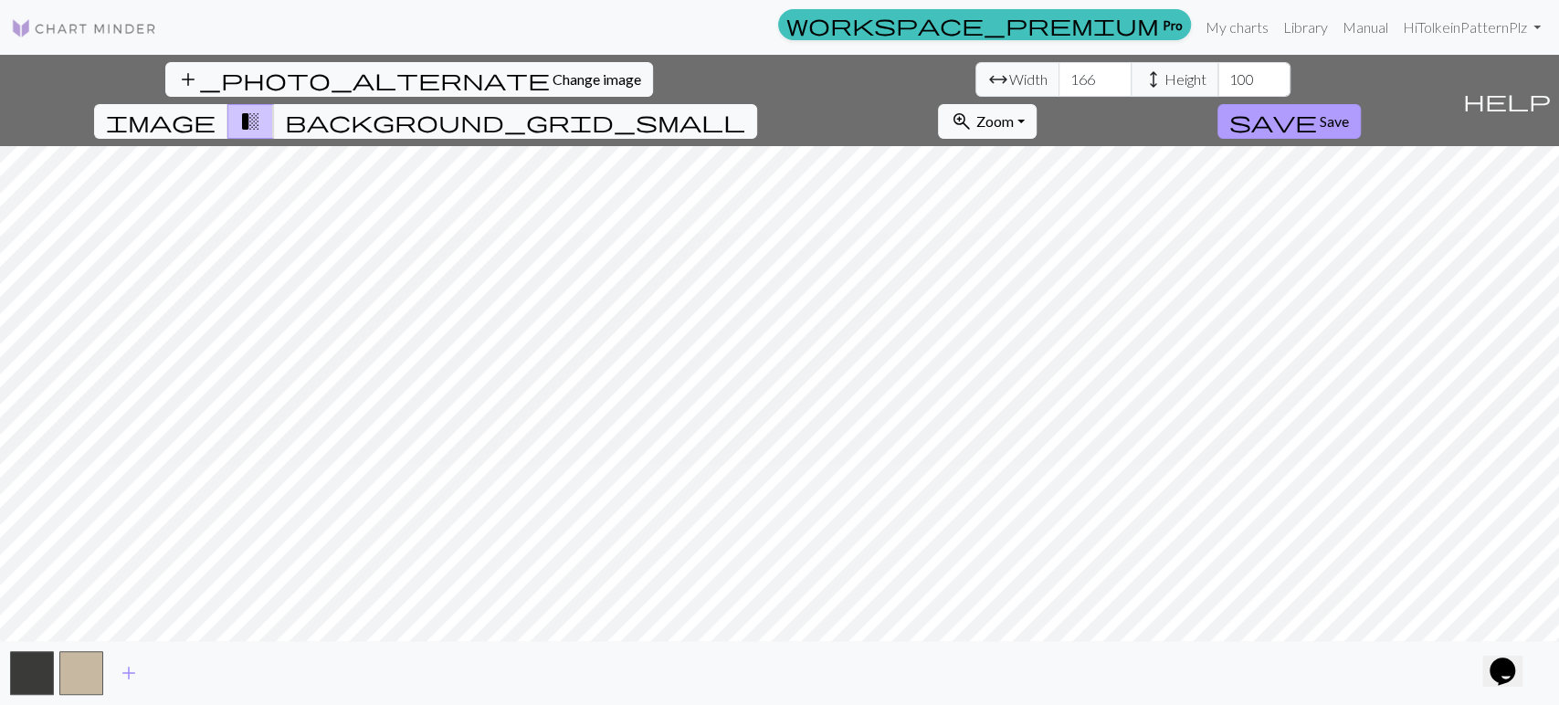
click at [1361, 104] on button "save Save" at bounding box center [1289, 121] width 143 height 35
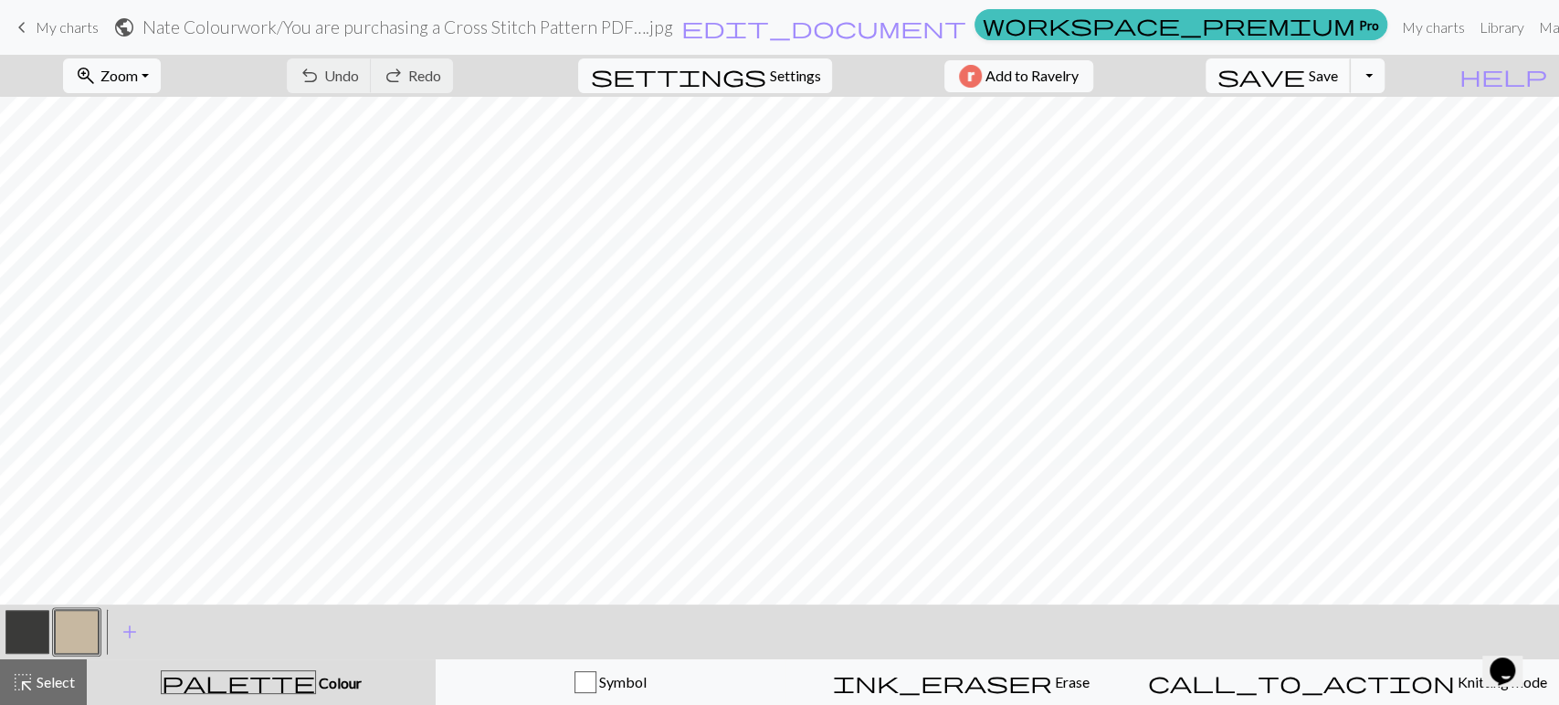
click at [1342, 72] on button "save Save Save" at bounding box center [1278, 75] width 145 height 35
click at [138, 73] on span "Zoom" at bounding box center [118, 75] width 37 height 17
click at [168, 206] on button "50%" at bounding box center [136, 219] width 144 height 29
click at [138, 83] on span "Zoom" at bounding box center [118, 75] width 37 height 17
click at [137, 116] on button "Fit all" at bounding box center [136, 115] width 144 height 29
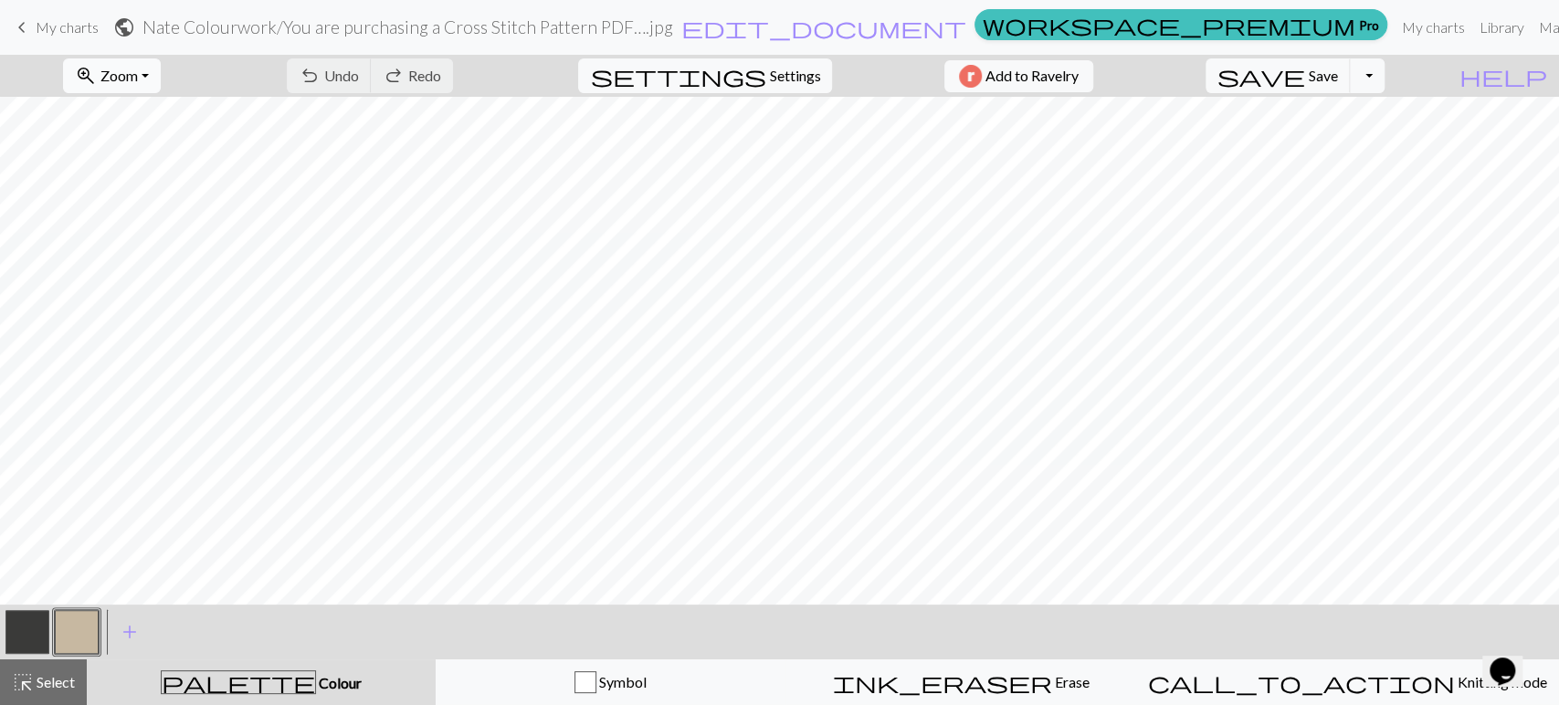
click at [138, 77] on span "Zoom" at bounding box center [118, 75] width 37 height 17
click at [140, 304] on button "200%" at bounding box center [136, 306] width 144 height 29
click at [126, 57] on div "zoom_in Zoom Zoom Fit all Fit width Fit height 50% 100% 150% 200%" at bounding box center [111, 76] width 125 height 42
click at [126, 71] on button "zoom_in Zoom Zoom" at bounding box center [112, 75] width 98 height 35
click at [158, 245] on button "100%" at bounding box center [136, 248] width 144 height 29
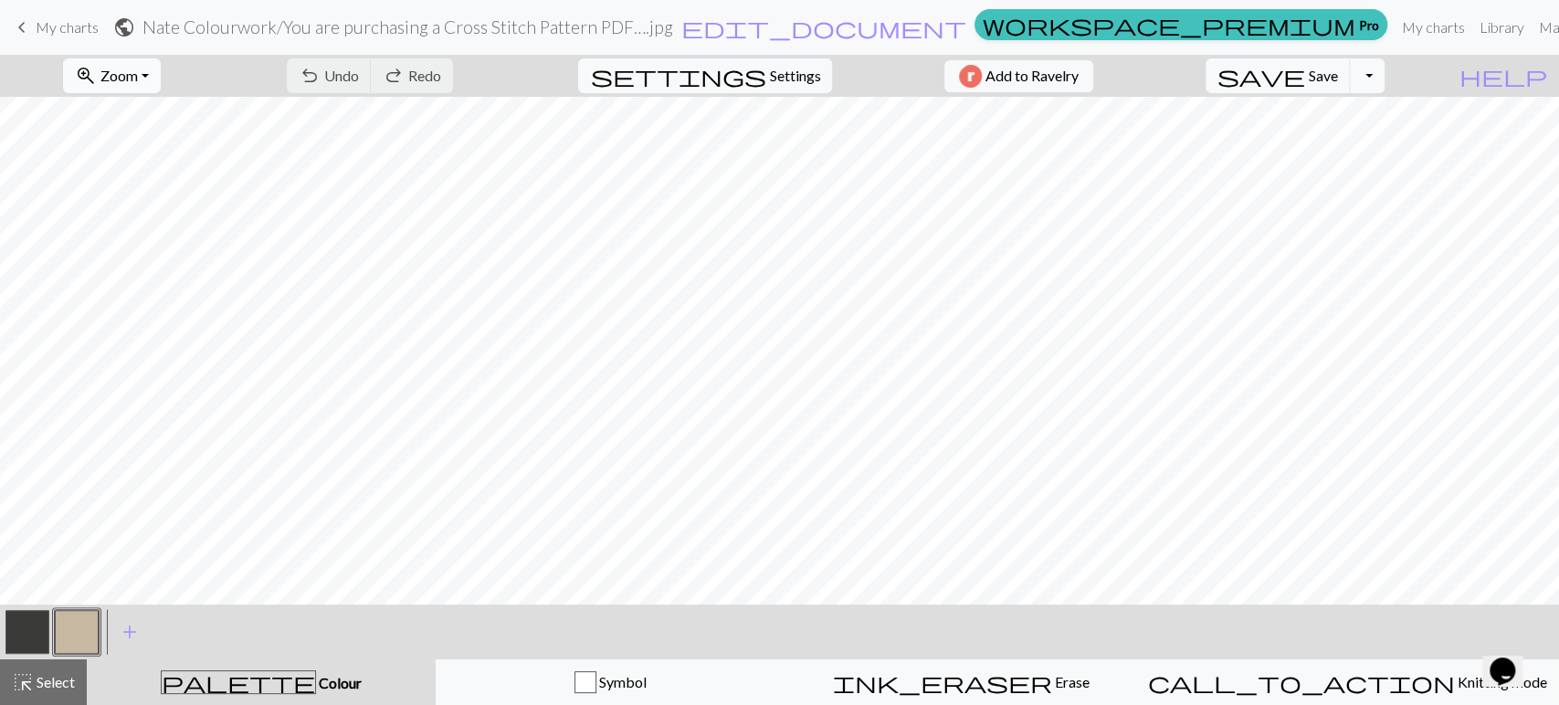
click at [129, 61] on button "zoom_in Zoom Zoom" at bounding box center [112, 75] width 98 height 35
click at [132, 216] on button "50%" at bounding box center [136, 219] width 144 height 29
click at [130, 75] on span "Zoom" at bounding box center [118, 75] width 37 height 17
click at [169, 120] on button "Fit all" at bounding box center [136, 115] width 144 height 29
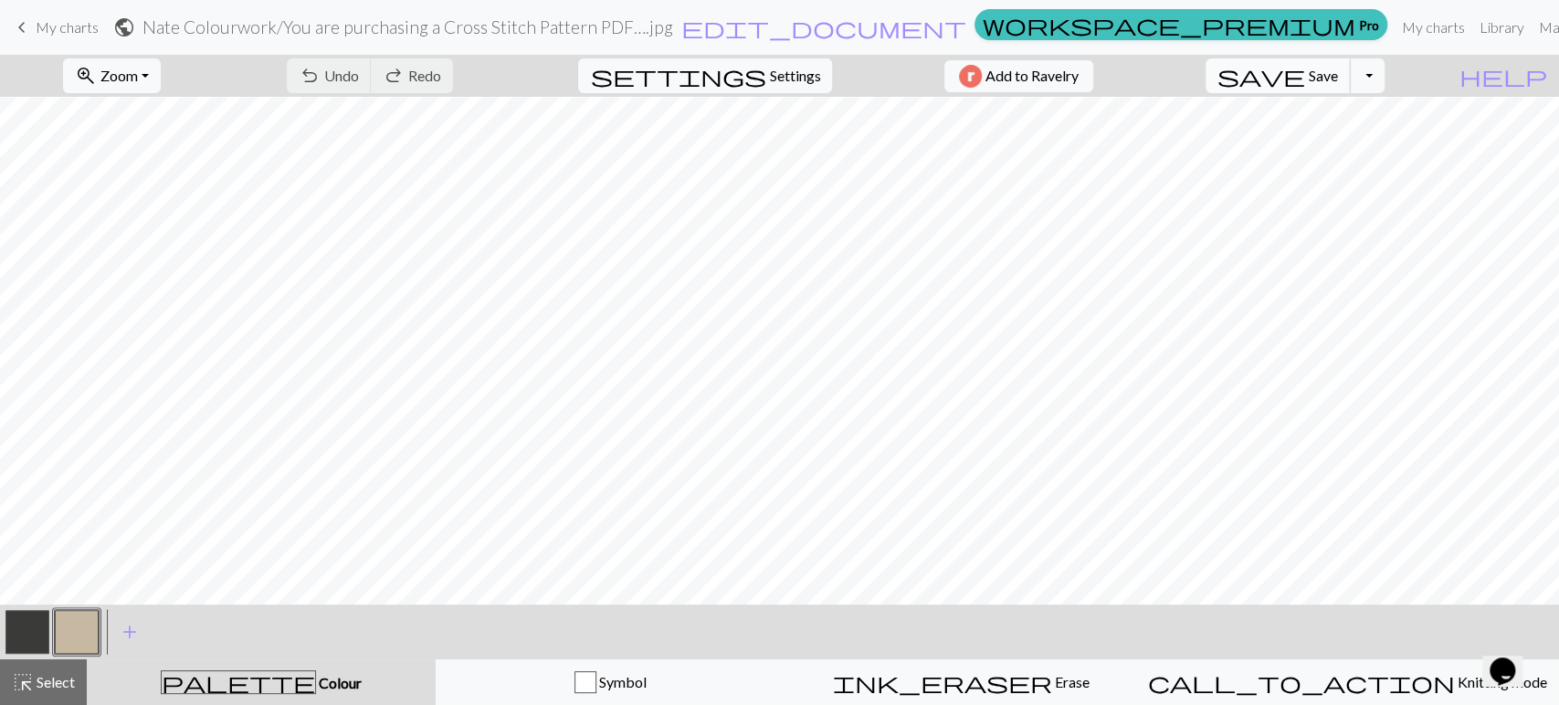
click at [1305, 84] on span "save" at bounding box center [1262, 76] width 88 height 26
click at [1305, 77] on span "save" at bounding box center [1262, 76] width 88 height 26
